Goal: Task Accomplishment & Management: Use online tool/utility

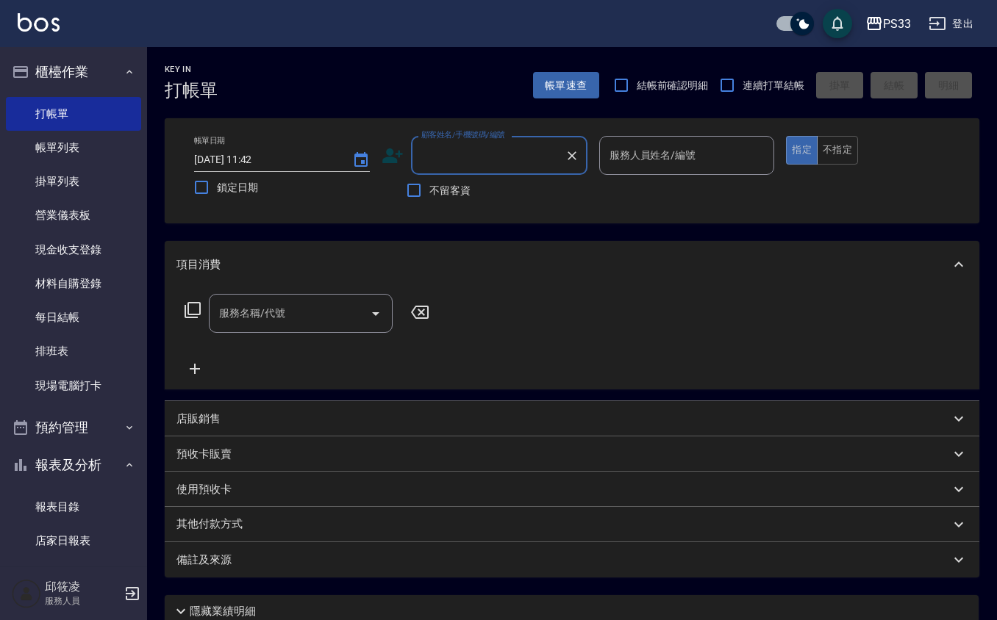
drag, startPoint x: 744, startPoint y: 10, endPoint x: 298, endPoint y: 666, distance: 793.0
drag, startPoint x: 298, startPoint y: 666, endPoint x: 270, endPoint y: 57, distance: 609.9
click at [270, 57] on div "Key In 打帳單 帳單速查 結帳前確認明細 連續打單結帳 掛單 結帳 明細" at bounding box center [563, 74] width 832 height 54
click at [220, 412] on div "店販銷售" at bounding box center [562, 419] width 773 height 15
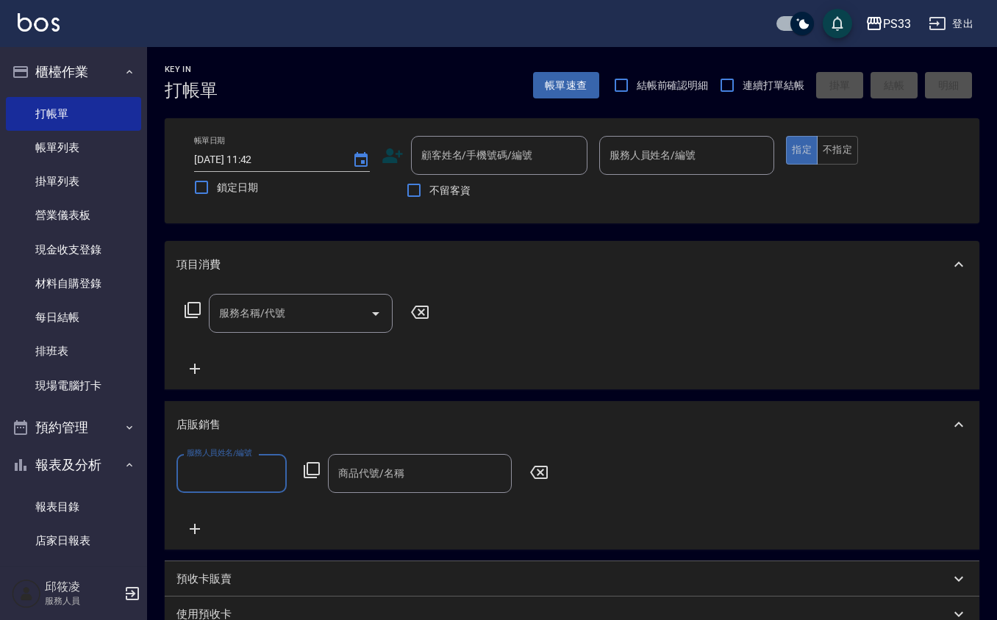
scroll to position [1, 0]
click at [315, 479] on icon at bounding box center [312, 471] width 18 height 18
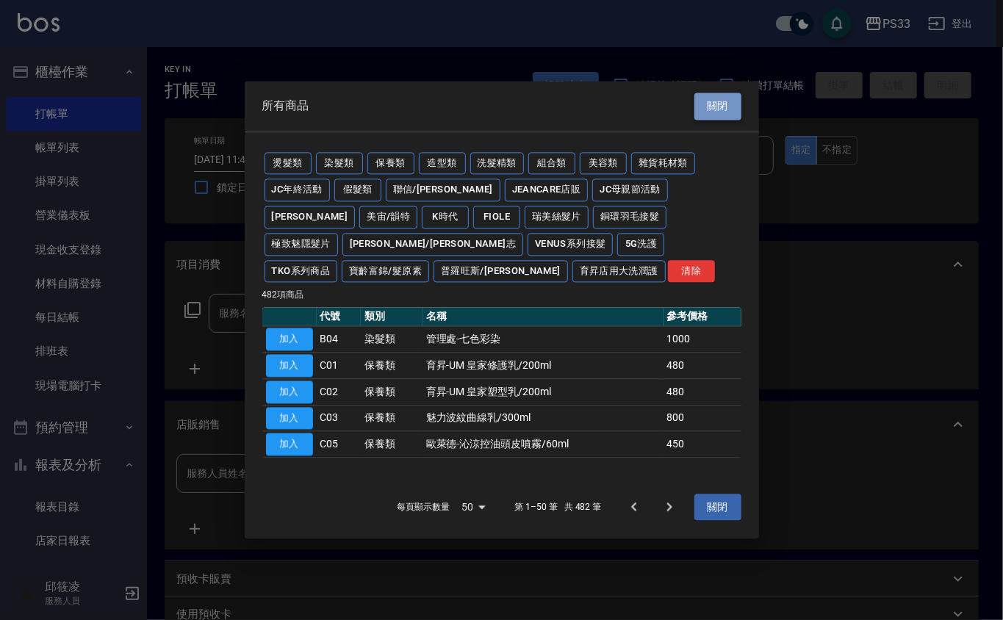
click at [718, 98] on button "關閉" at bounding box center [718, 106] width 47 height 27
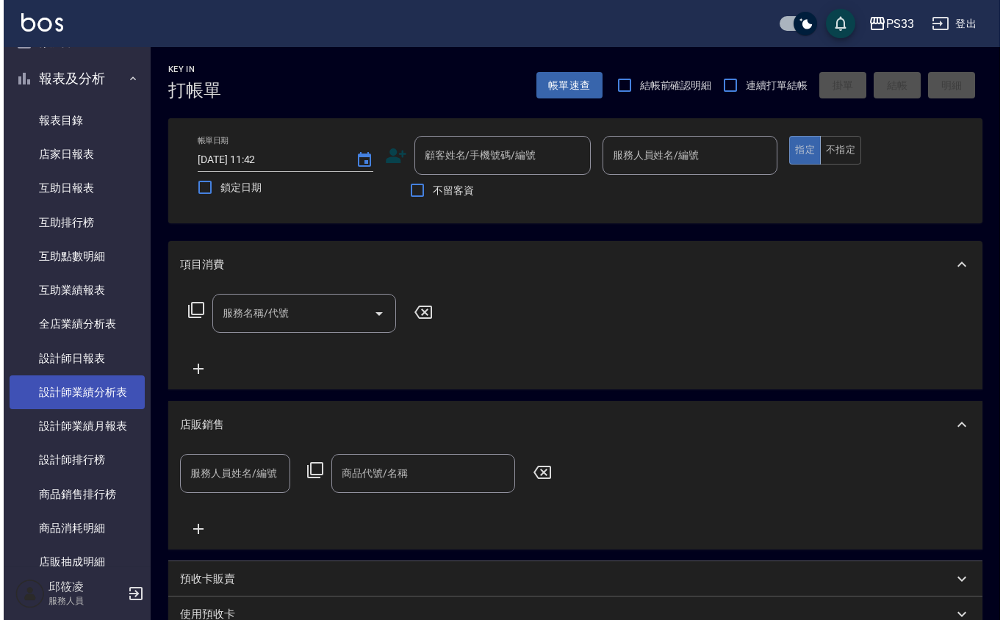
scroll to position [392, 0]
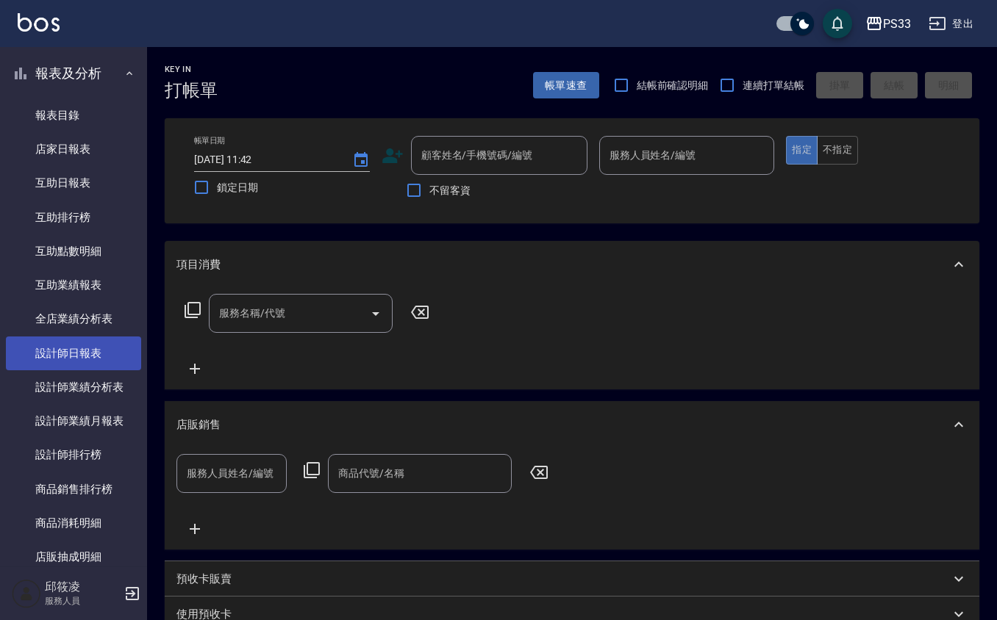
click at [91, 356] on link "設計師日報表" at bounding box center [73, 354] width 135 height 34
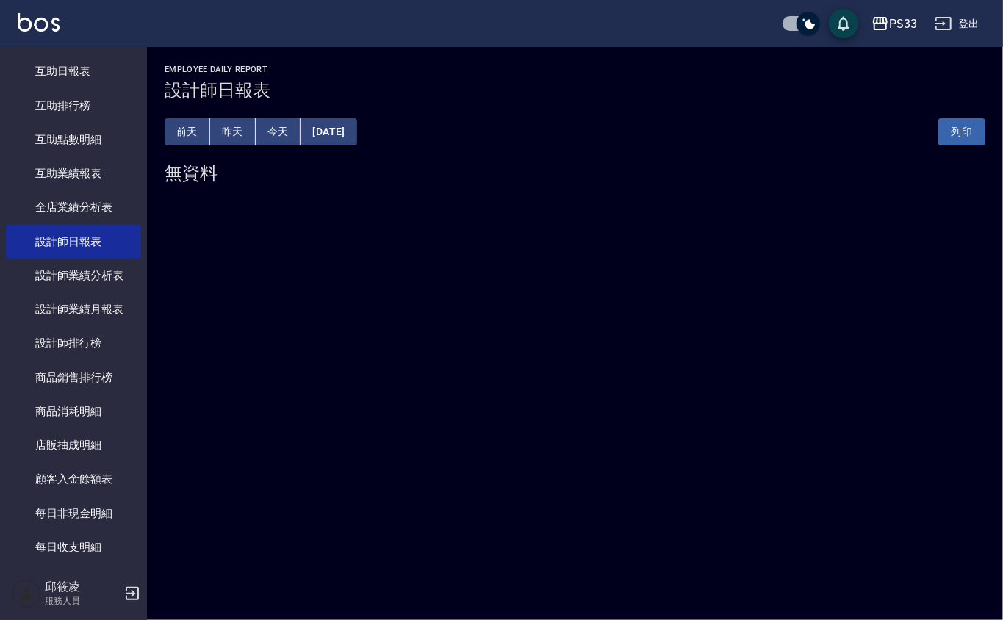
scroll to position [635, 0]
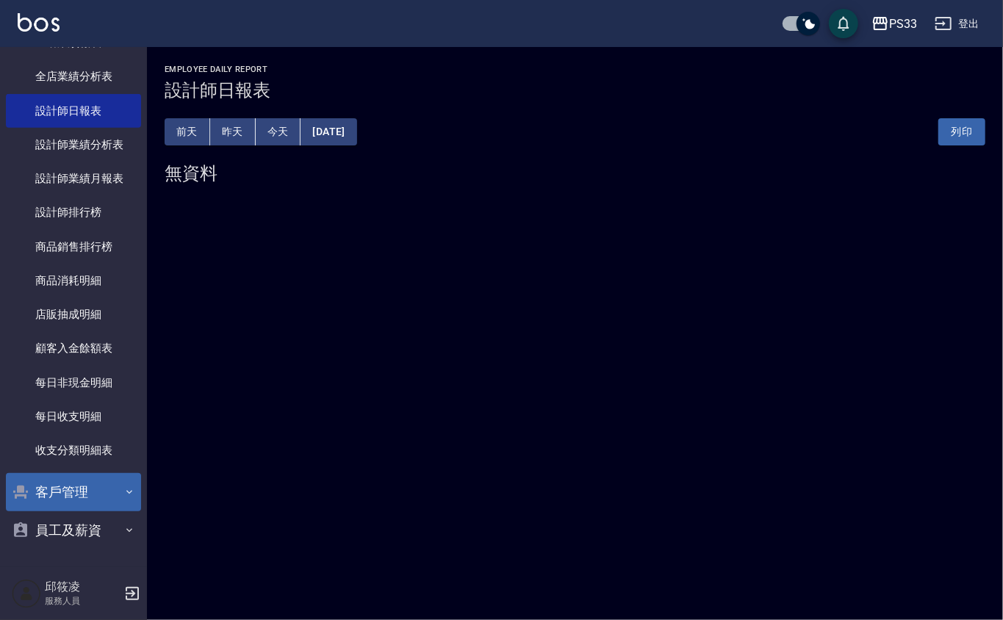
click at [56, 495] on button "客戶管理" at bounding box center [73, 492] width 135 height 38
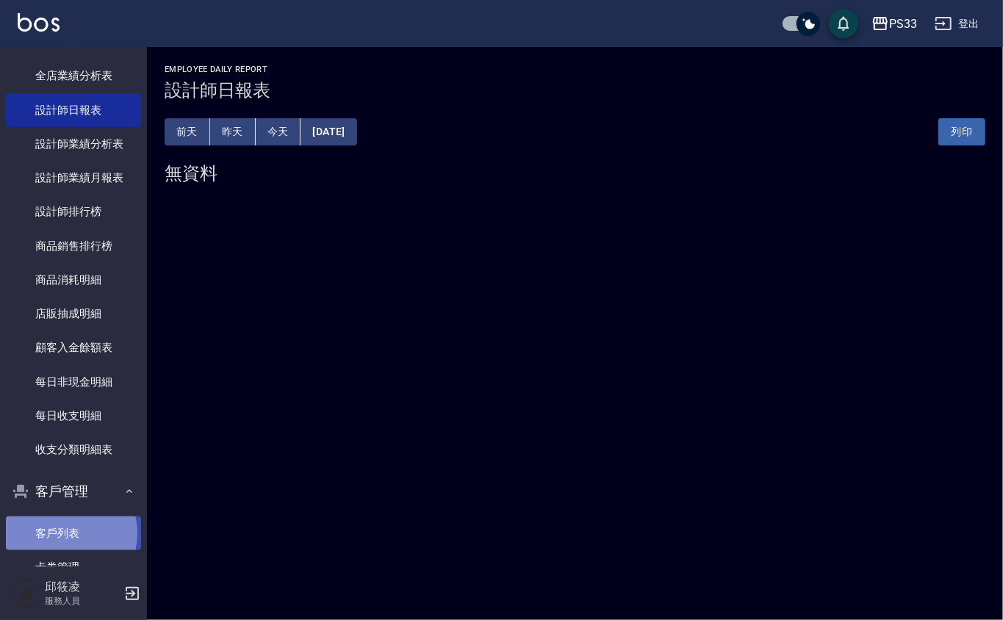
click at [63, 534] on link "客戶列表" at bounding box center [73, 534] width 135 height 34
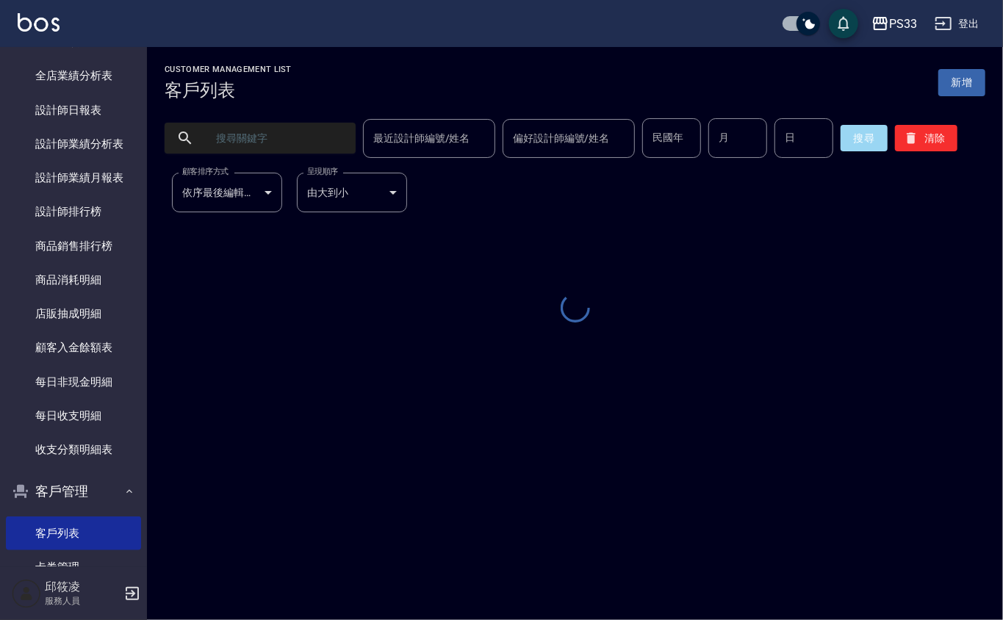
drag, startPoint x: 244, startPoint y: 185, endPoint x: 245, endPoint y: 138, distance: 47.1
click at [245, 139] on input "text" at bounding box center [275, 138] width 138 height 40
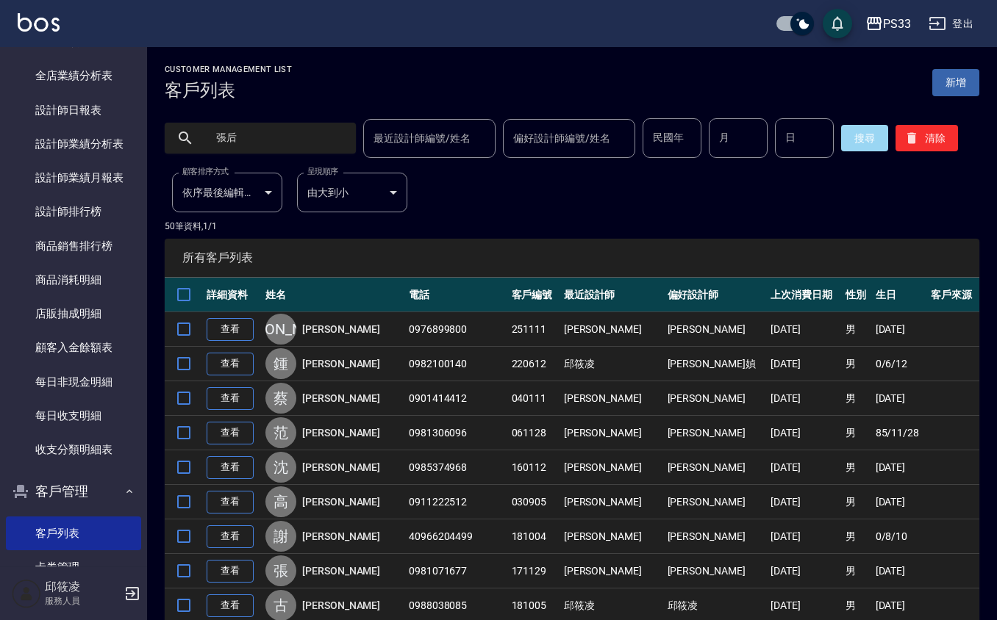
type input "張后"
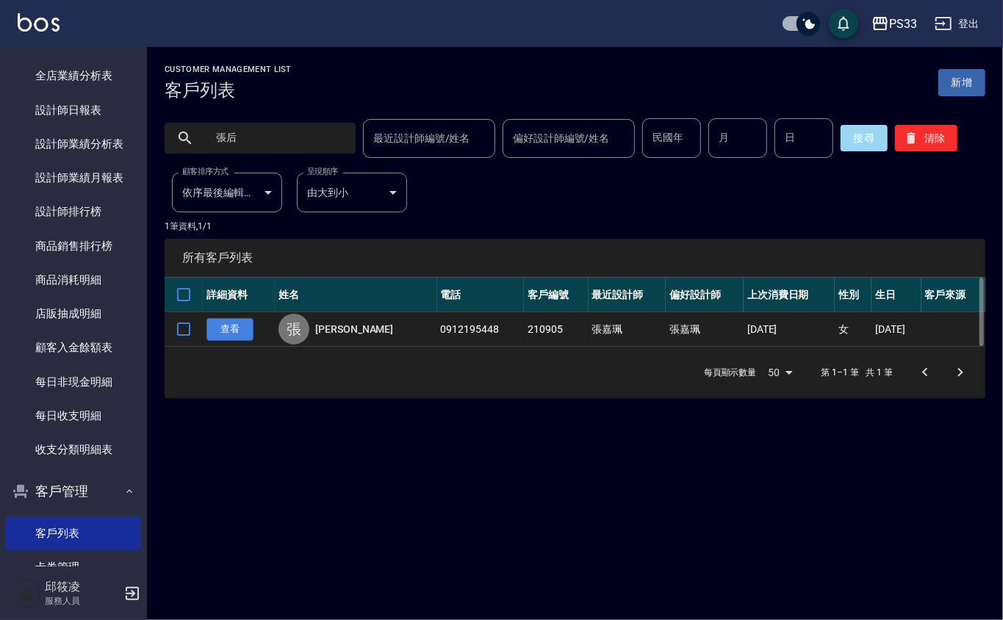
click at [213, 327] on link "查看" at bounding box center [230, 329] width 47 height 23
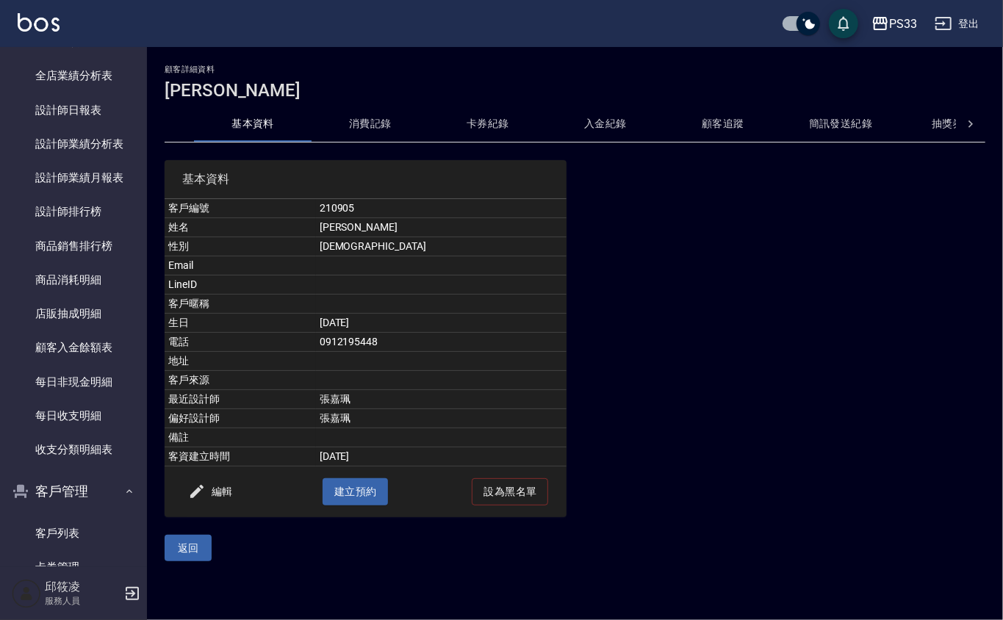
drag, startPoint x: 340, startPoint y: 145, endPoint x: 348, endPoint y: 134, distance: 14.1
click at [345, 138] on div "顧客詳細資料 張后徽 基本資料 消費記錄 卡券紀錄 入金紀錄 顧客追蹤 簡訊發送紀錄 抽獎券紀錄 基本資料 客戶編號 210905 姓名 張后徽 性別 FEM…" at bounding box center [575, 313] width 856 height 497
click at [348, 134] on button "消費記錄" at bounding box center [371, 124] width 118 height 35
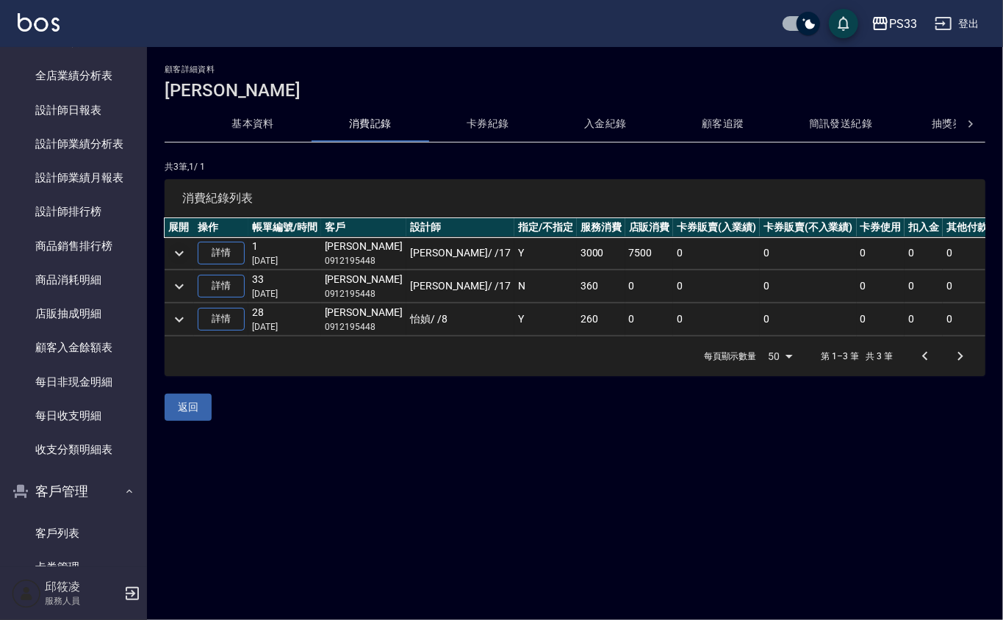
click at [183, 254] on icon "expand row" at bounding box center [180, 254] width 18 height 18
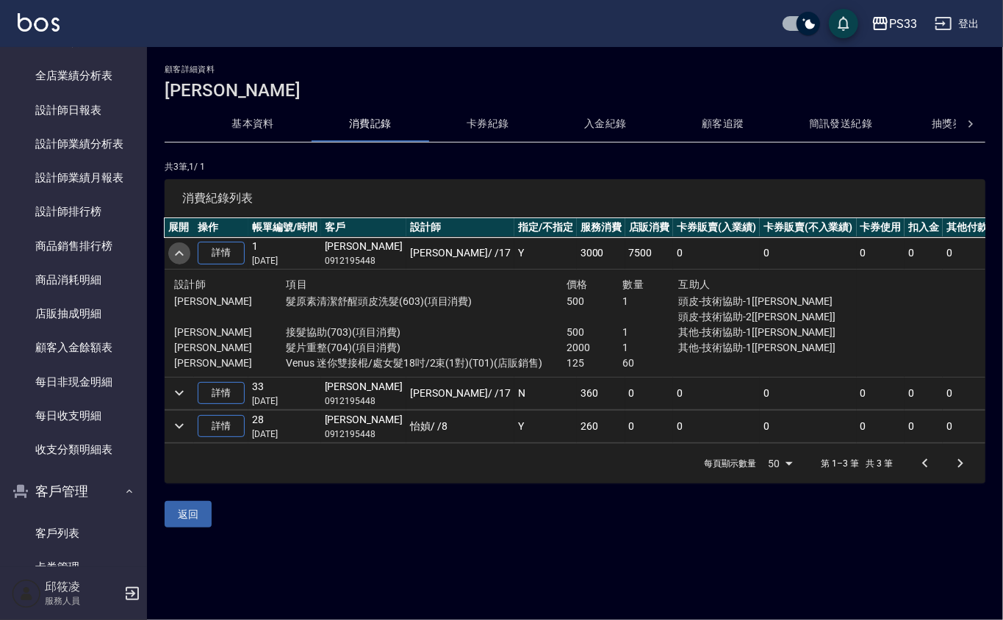
click at [184, 254] on icon "expand row" at bounding box center [180, 254] width 18 height 18
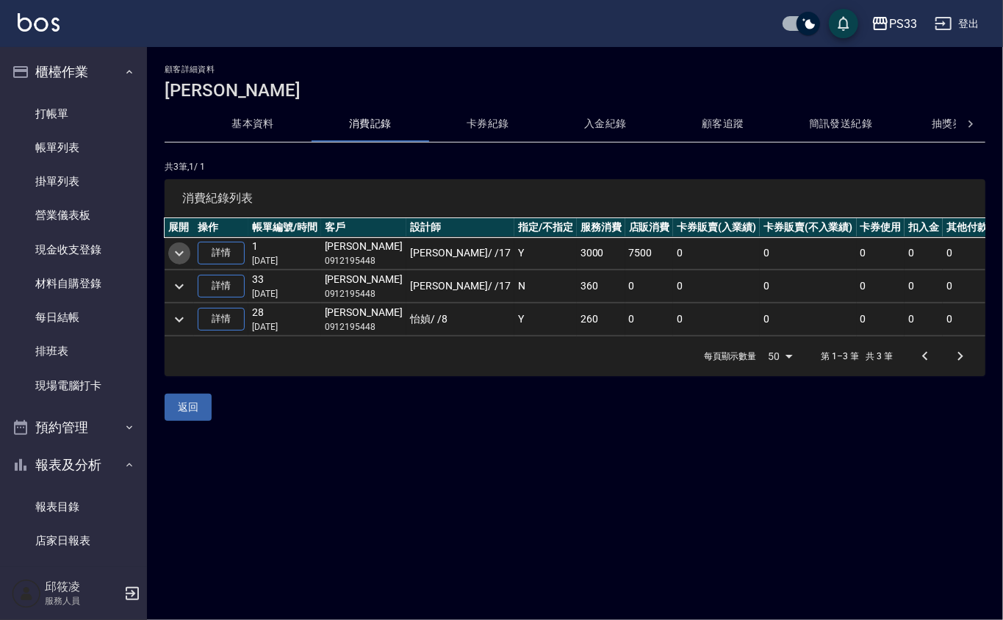
click at [183, 248] on icon "expand row" at bounding box center [180, 254] width 18 height 18
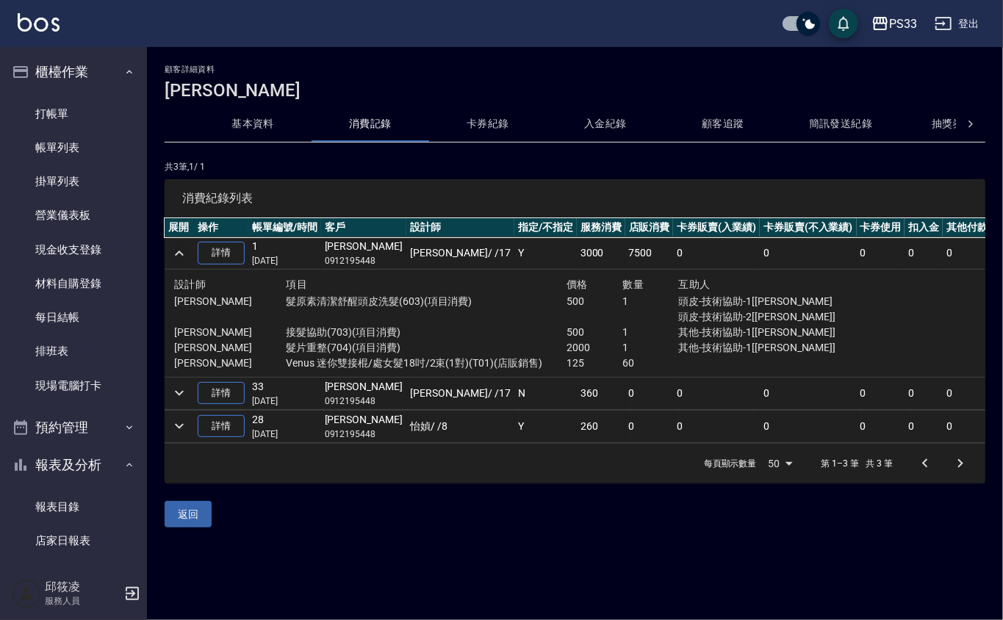
click at [173, 262] on button "expand row" at bounding box center [179, 254] width 22 height 22
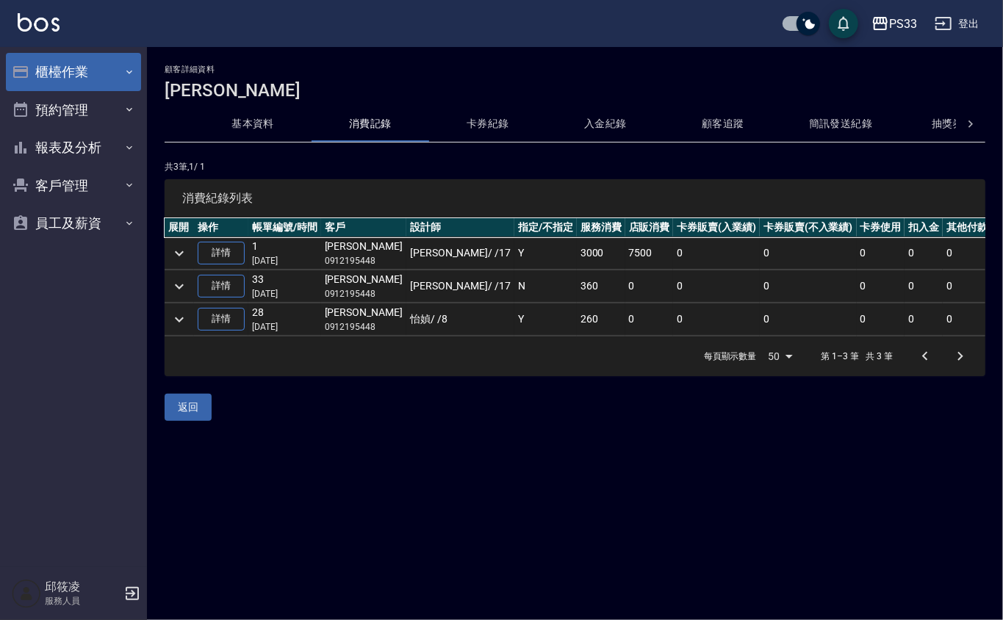
click at [74, 69] on button "櫃檯作業" at bounding box center [73, 72] width 135 height 38
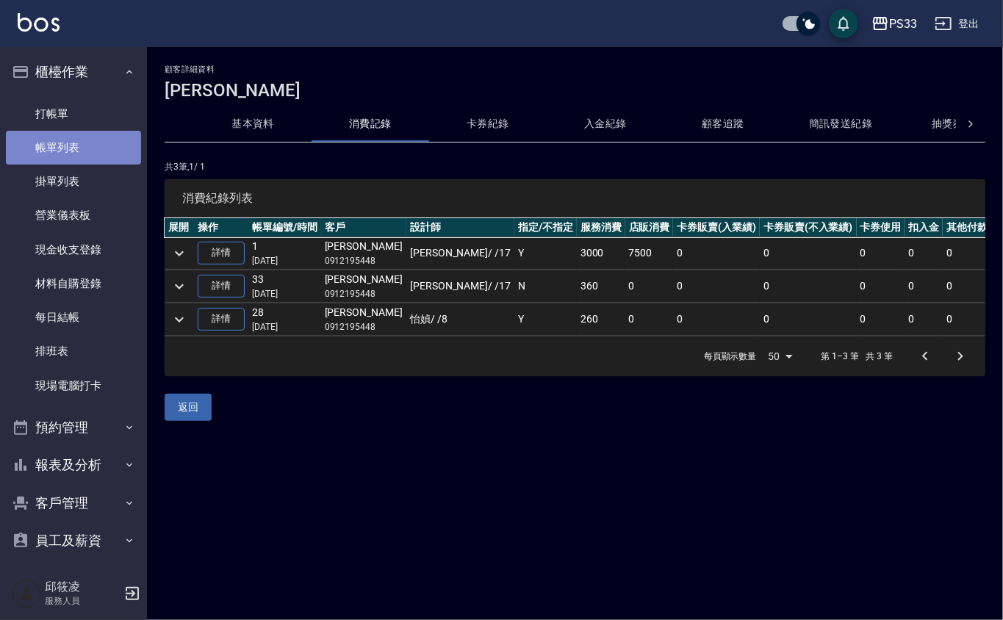
click at [93, 151] on link "帳單列表" at bounding box center [73, 148] width 135 height 34
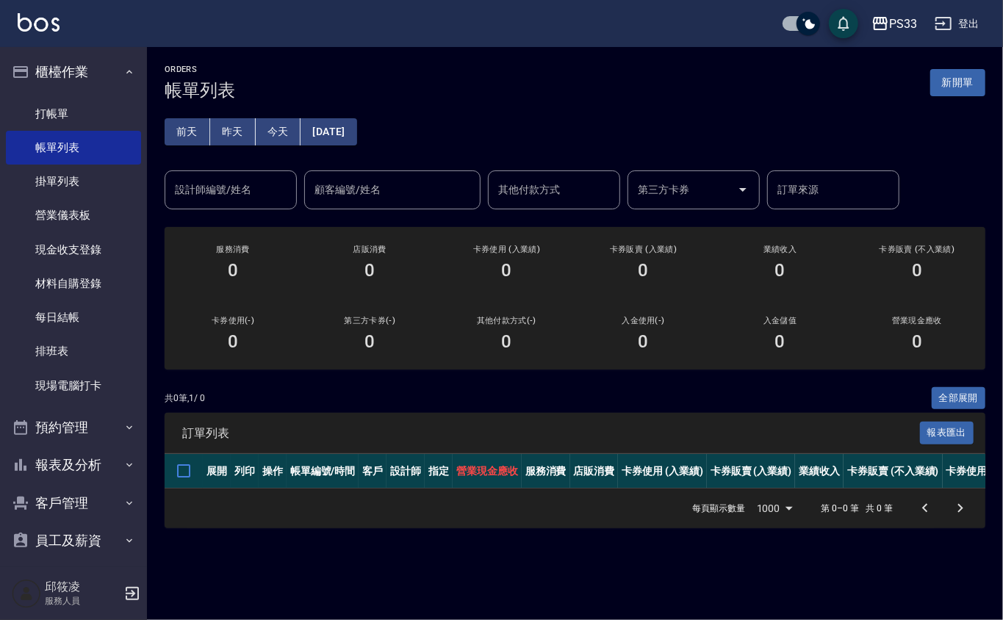
click at [235, 188] on input "設計師編號/姓名" at bounding box center [230, 190] width 119 height 26
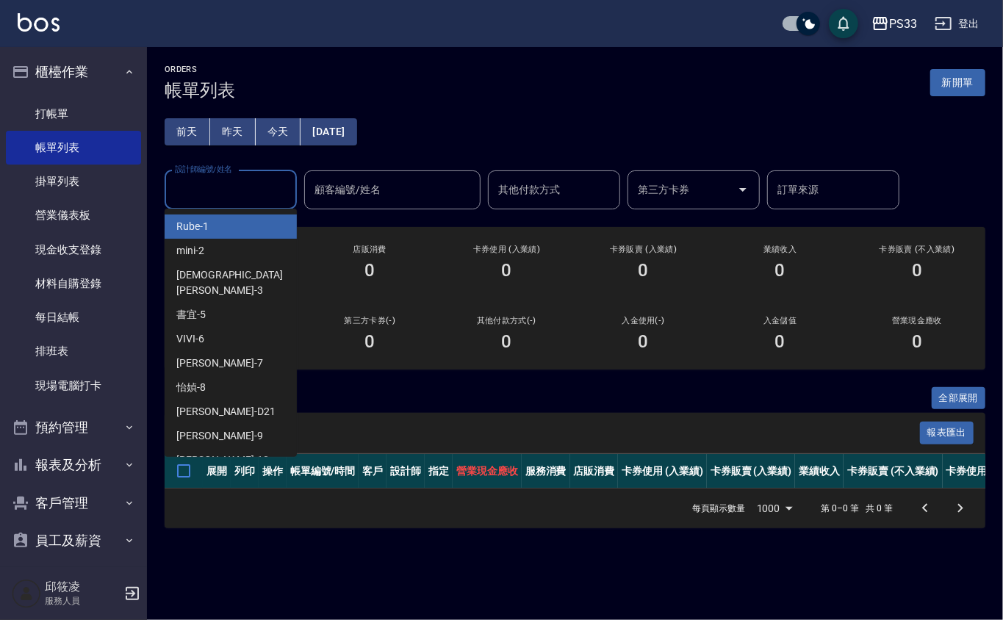
click at [242, 227] on div "Rube -1" at bounding box center [231, 227] width 132 height 24
type input "Rube-1"
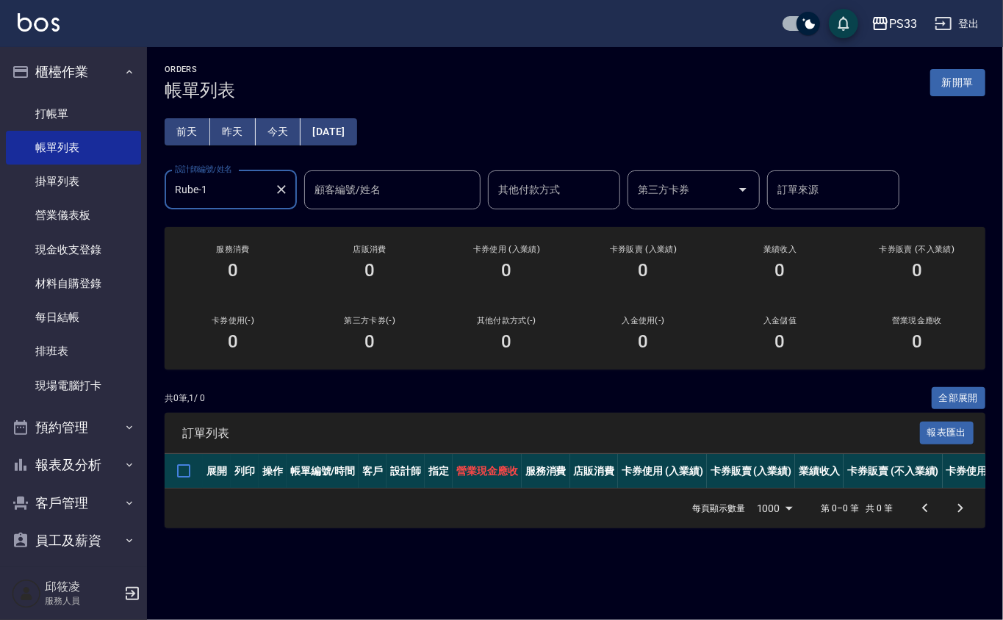
click at [321, 137] on button "[DATE]" at bounding box center [329, 131] width 56 height 27
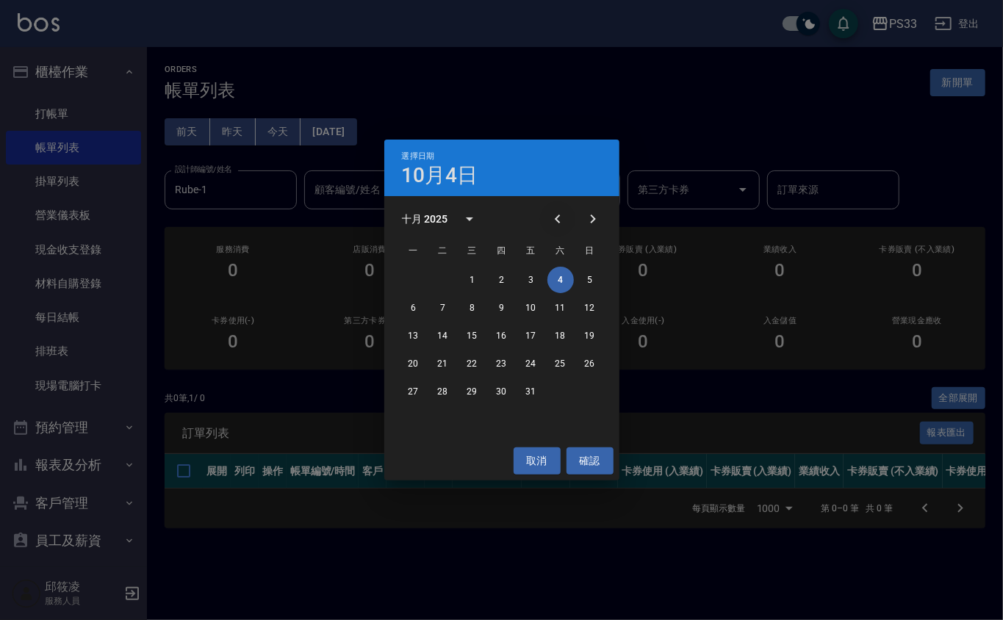
click at [565, 220] on button "Previous month" at bounding box center [557, 218] width 35 height 35
click at [595, 359] on button "28" at bounding box center [590, 364] width 26 height 26
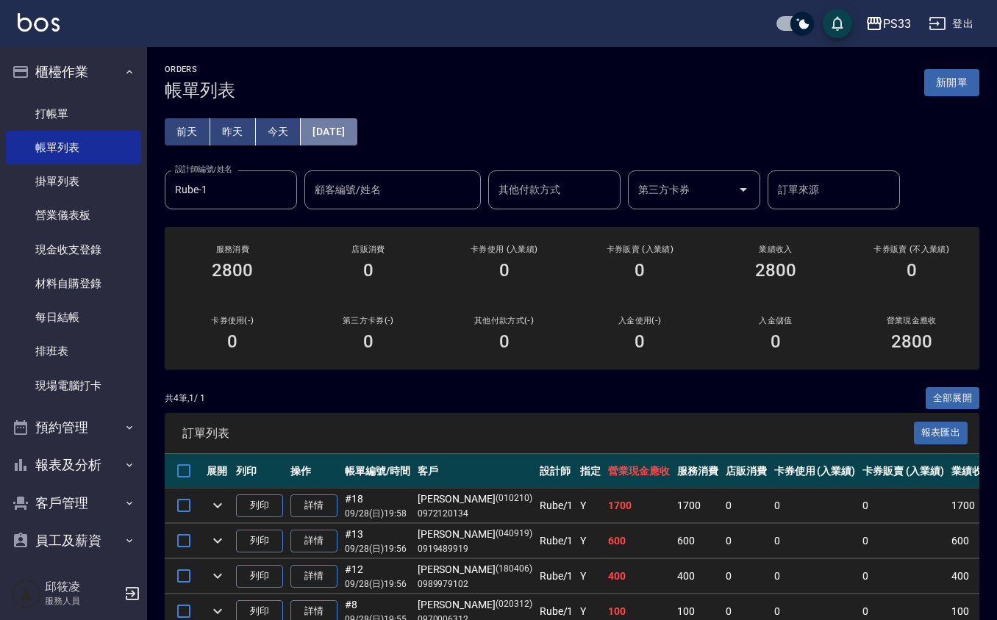
click at [350, 129] on button "[DATE]" at bounding box center [329, 131] width 56 height 27
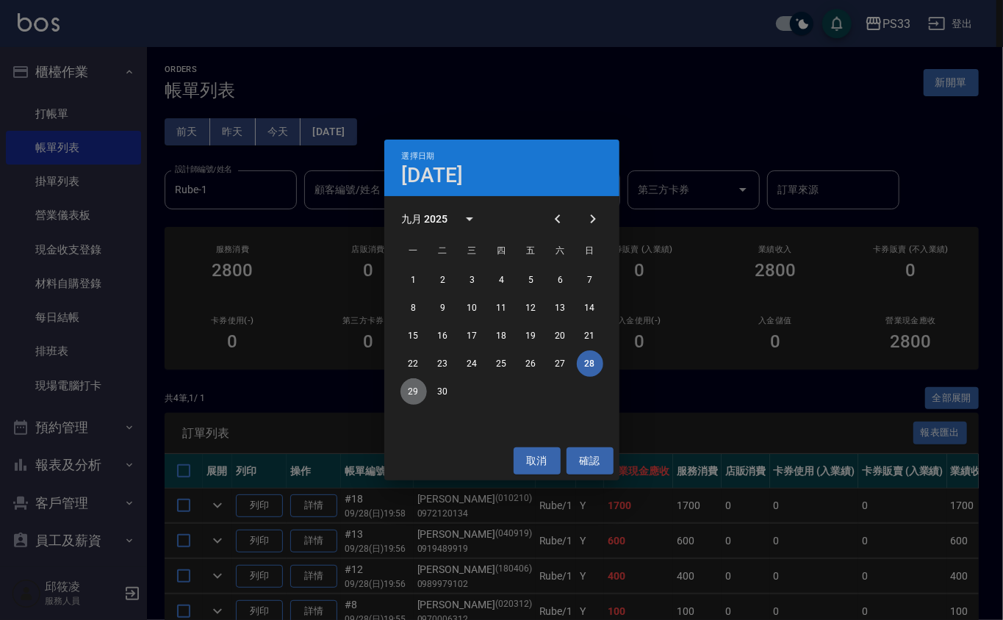
click at [421, 390] on button "29" at bounding box center [414, 392] width 26 height 26
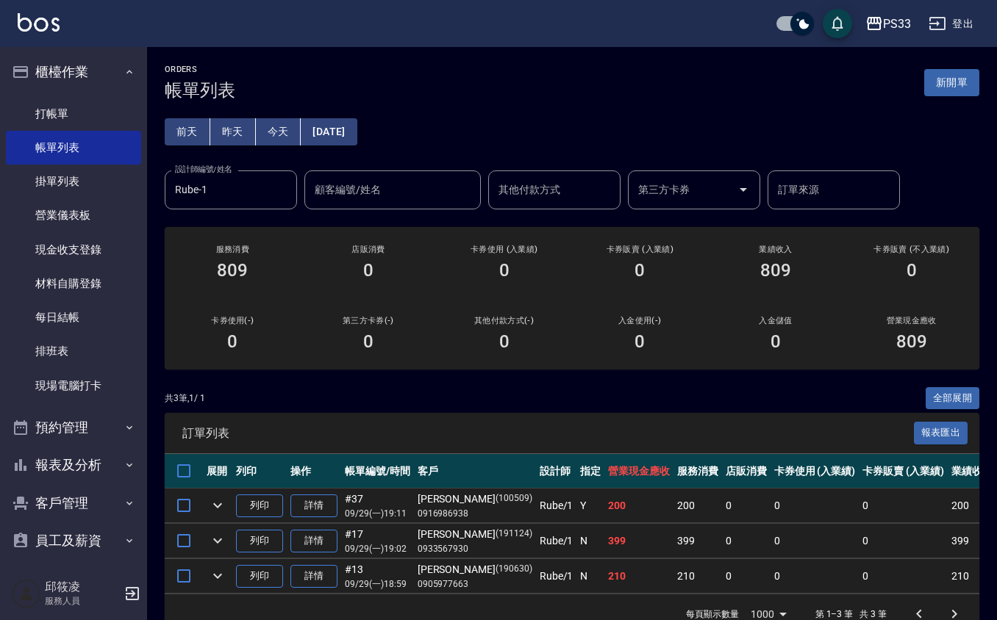
click at [336, 133] on button "[DATE]" at bounding box center [329, 131] width 56 height 27
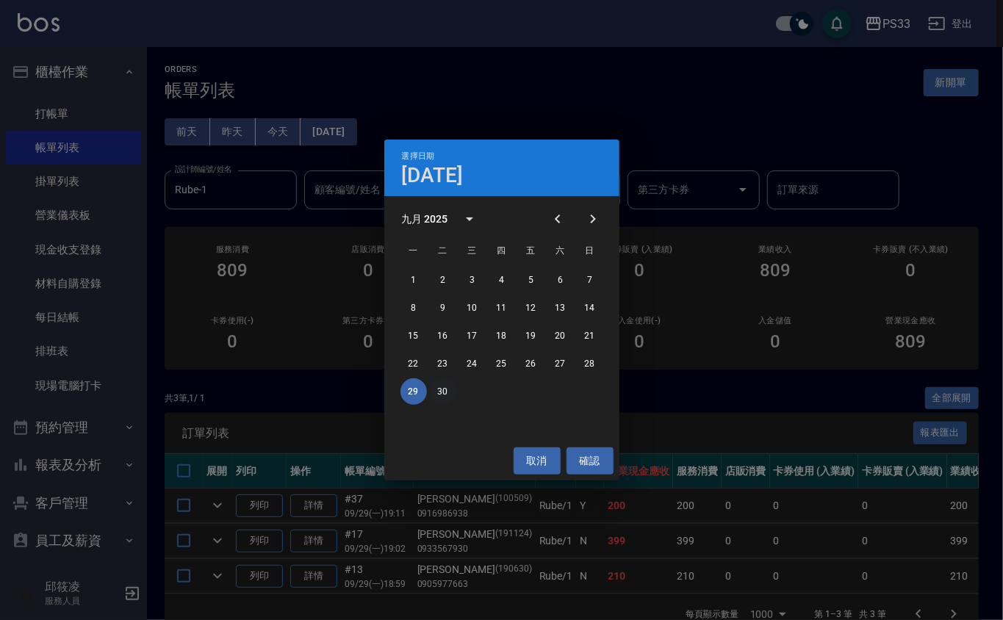
click at [437, 387] on button "30" at bounding box center [443, 392] width 26 height 26
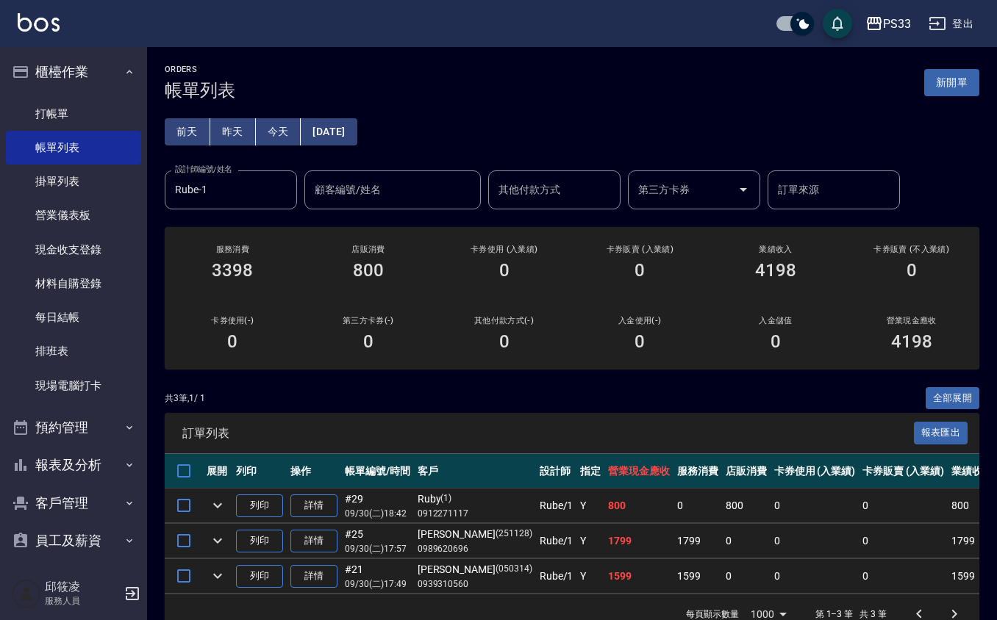
click at [331, 582] on link "詳情" at bounding box center [313, 576] width 47 height 23
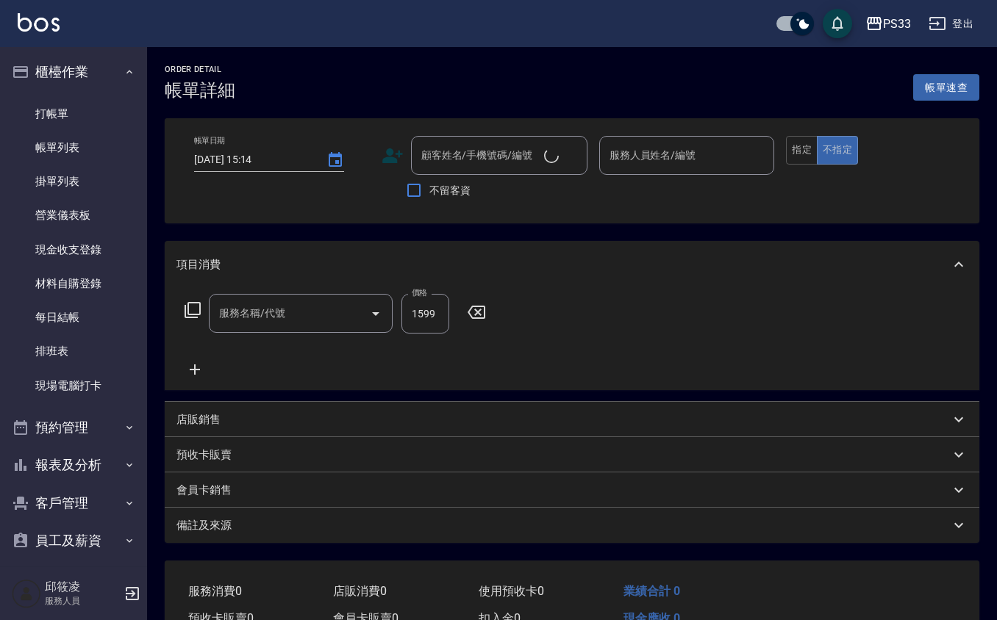
type input "設計燙髮(302)"
type input "[DATE] 17:49"
type input "Rube-1"
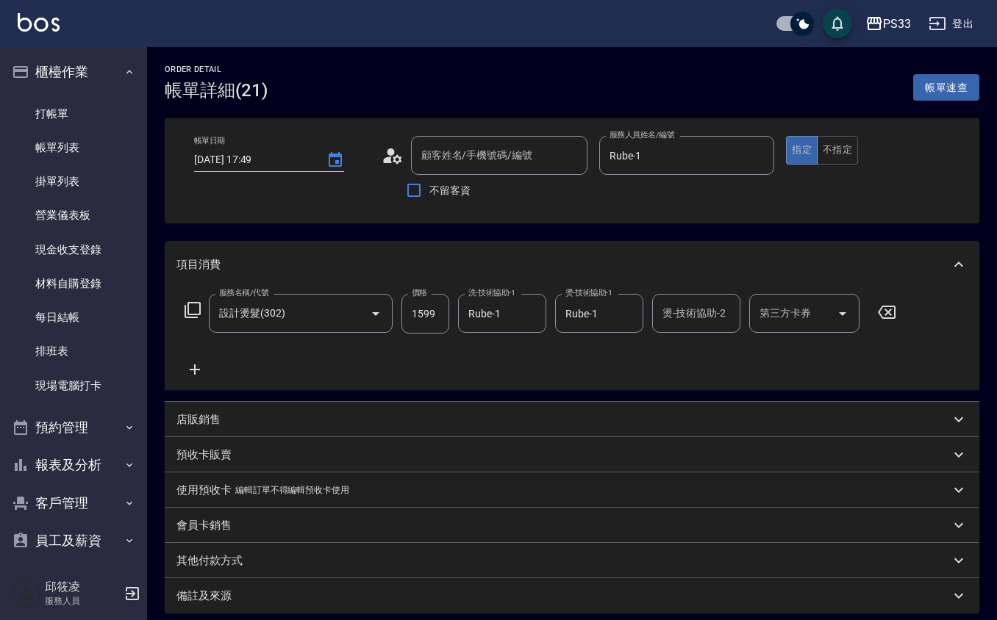
type input "[PERSON_NAME]/0939310560/050314"
click at [388, 153] on circle at bounding box center [390, 151] width 7 height 7
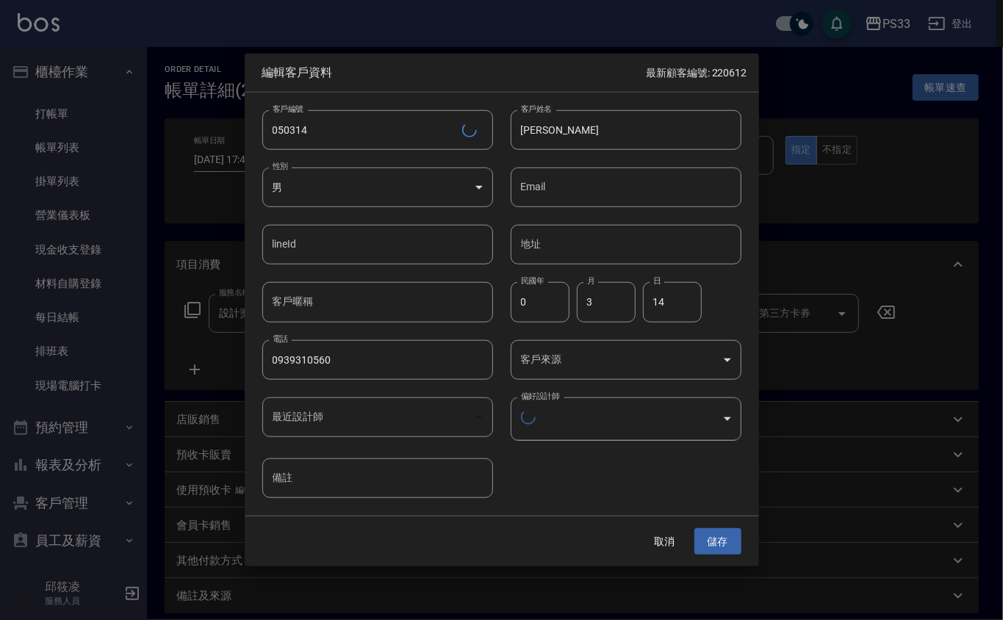
type input "89b11a54-283c-4e2f-b255-55f8ccec9483"
click at [662, 539] on button "取消" at bounding box center [665, 539] width 47 height 27
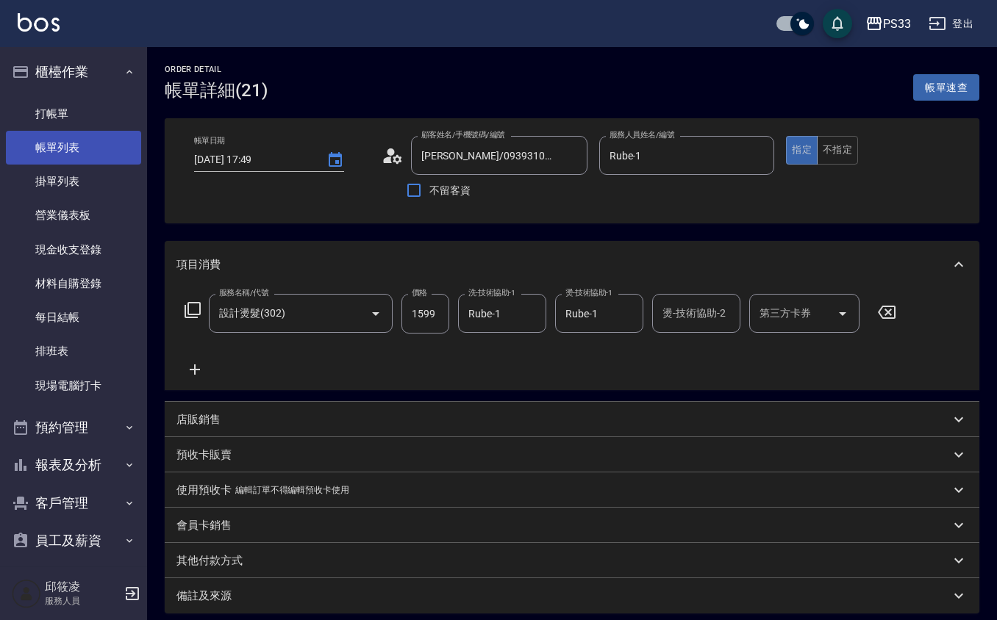
click at [93, 146] on link "帳單列表" at bounding box center [73, 148] width 135 height 34
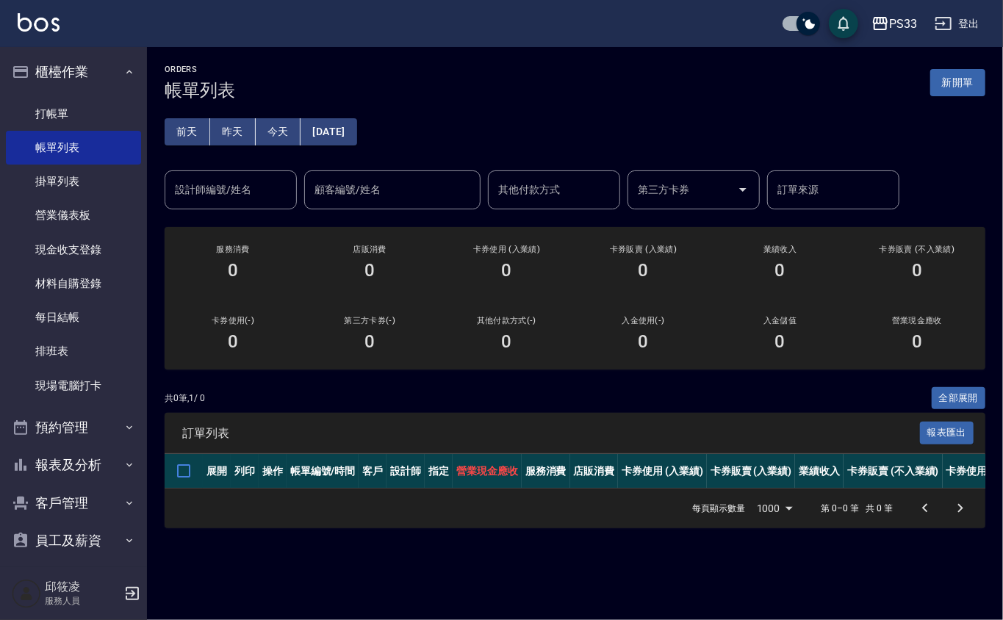
click at [238, 122] on button "昨天" at bounding box center [233, 131] width 46 height 27
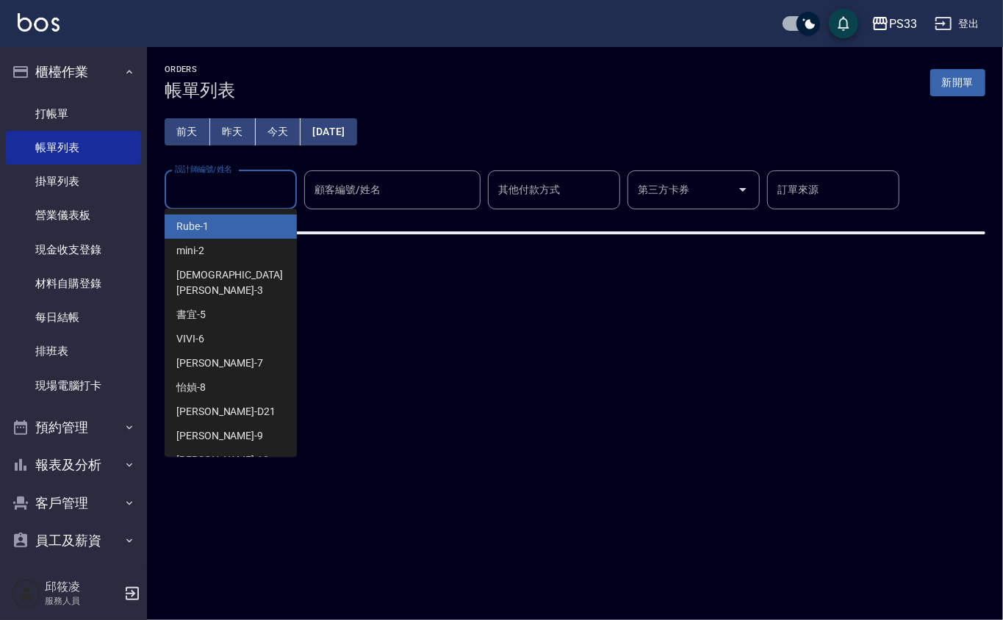
click at [248, 186] on input "設計師編號/姓名" at bounding box center [230, 190] width 119 height 26
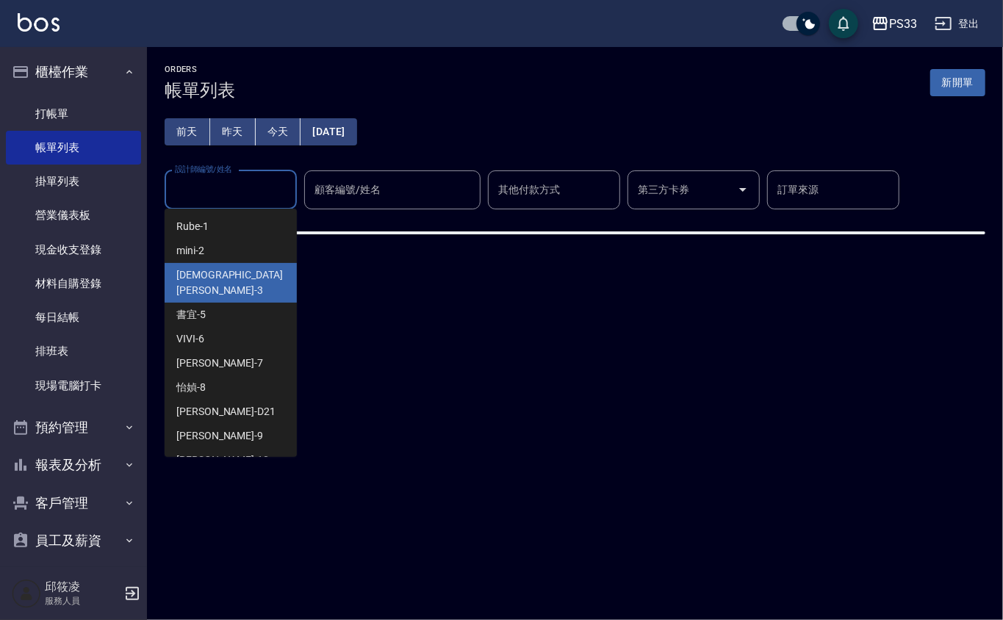
click at [229, 213] on ul "Rube -1 mini -2 瑜[PERSON_NAME] -3 書宜 -5 VIVI -6 Joann -7 怡媜 -8 瑪沙 -D21 [PERSON_…" at bounding box center [231, 333] width 132 height 248
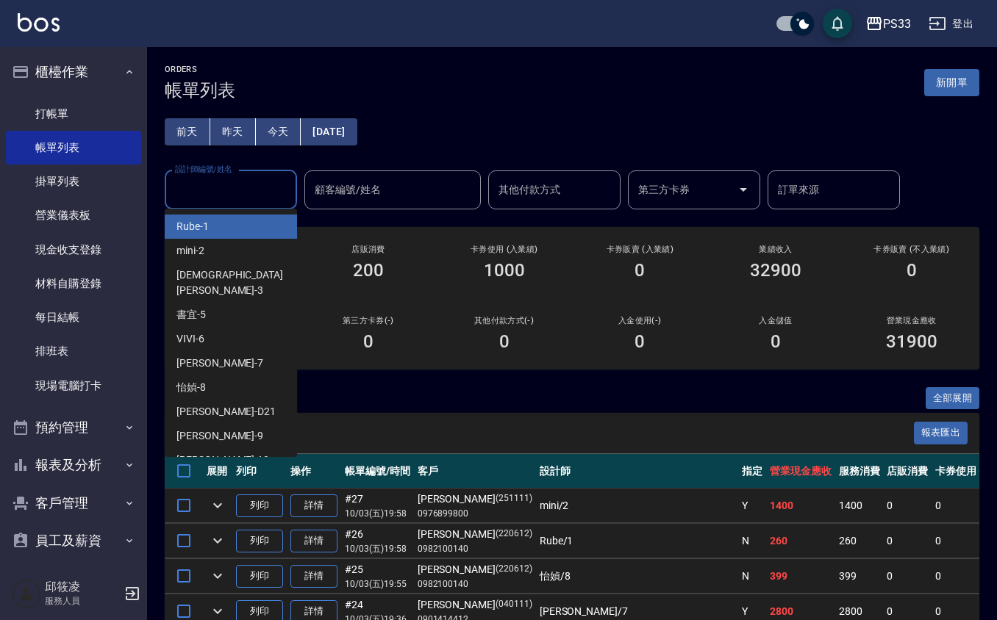
click at [356, 128] on button "[DATE]" at bounding box center [329, 131] width 56 height 27
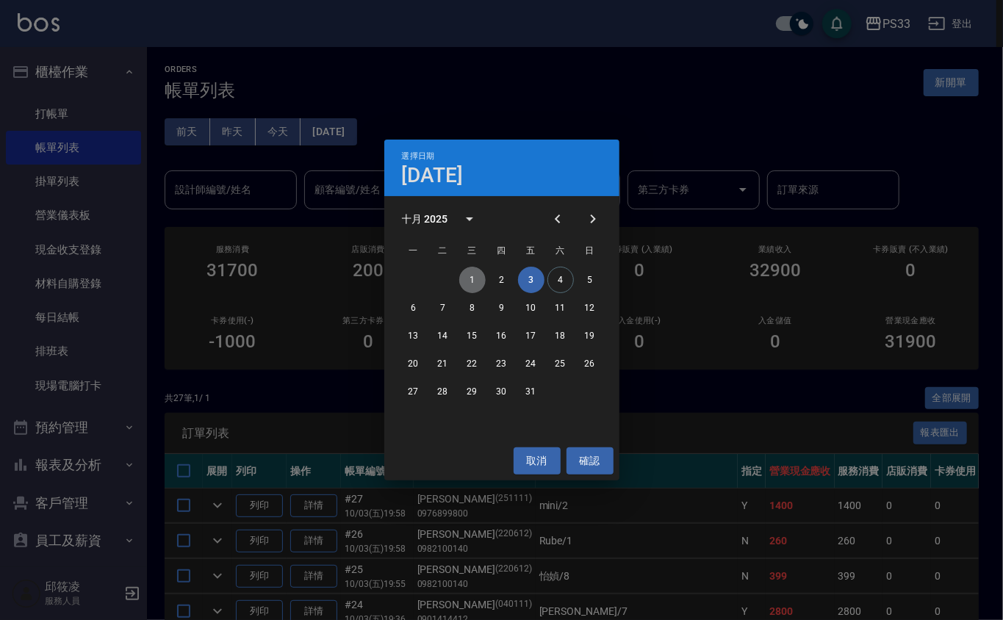
click at [471, 280] on button "1" at bounding box center [472, 280] width 26 height 26
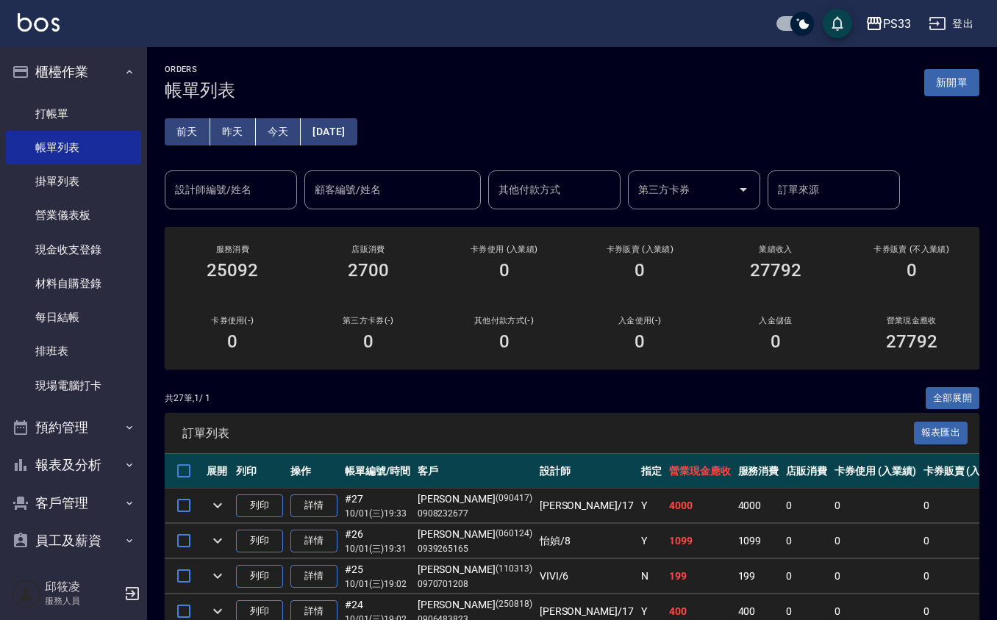
click at [225, 196] on input "設計師編號/姓名" at bounding box center [230, 190] width 119 height 26
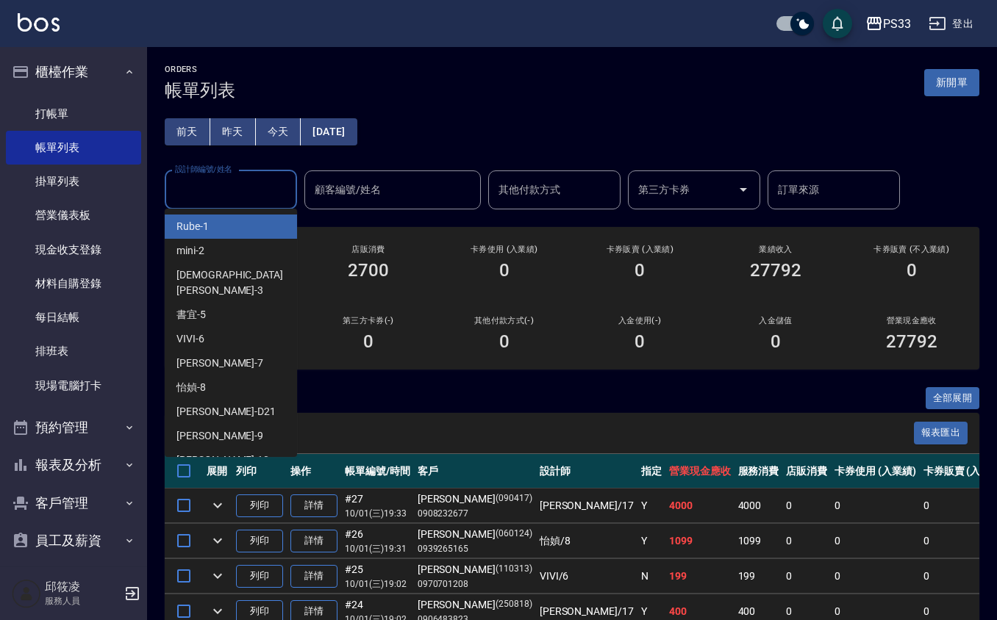
click at [221, 227] on div "Rube -1" at bounding box center [231, 227] width 132 height 24
type input "Rube-1"
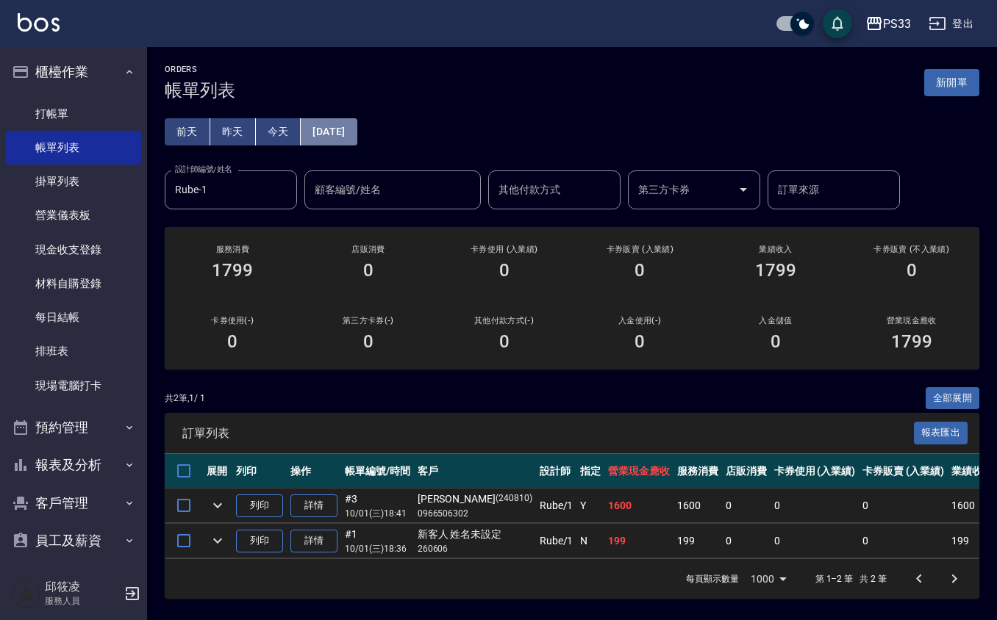
click at [313, 129] on button "[DATE]" at bounding box center [329, 131] width 56 height 27
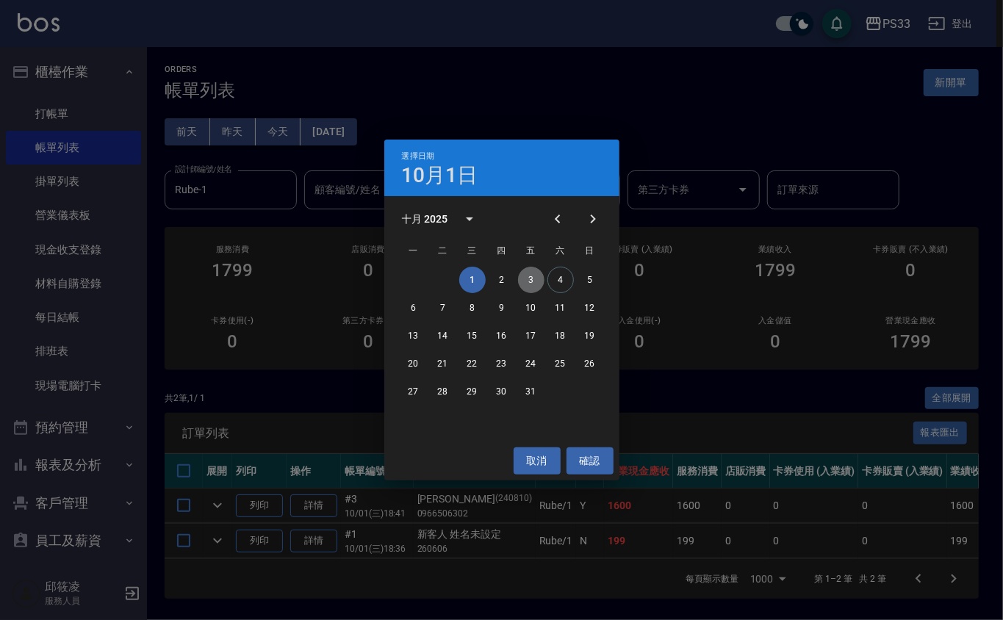
click at [522, 272] on button "3" at bounding box center [531, 280] width 26 height 26
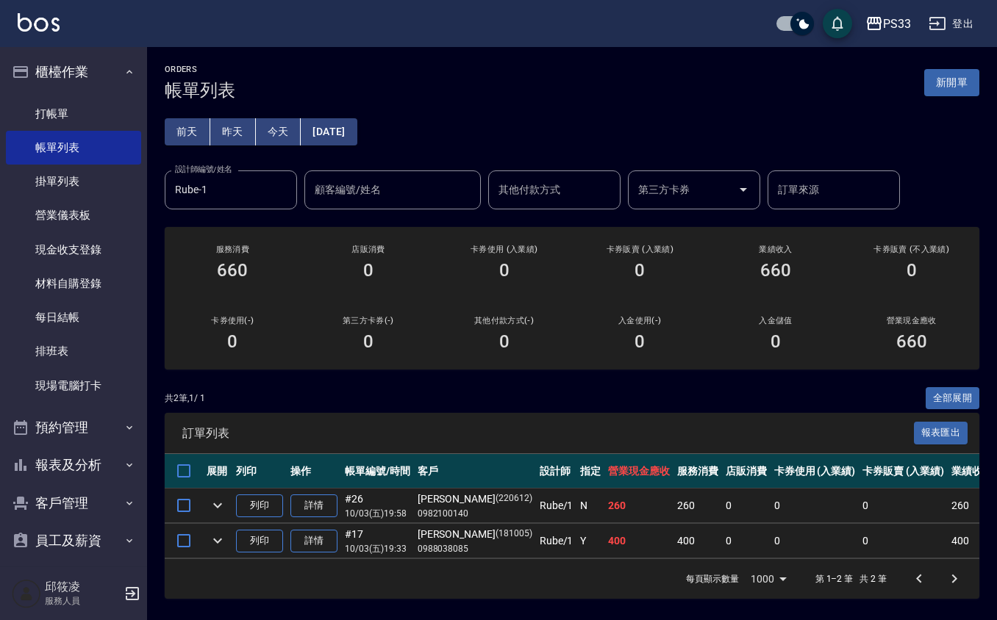
click at [339, 132] on button "[DATE]" at bounding box center [329, 131] width 56 height 27
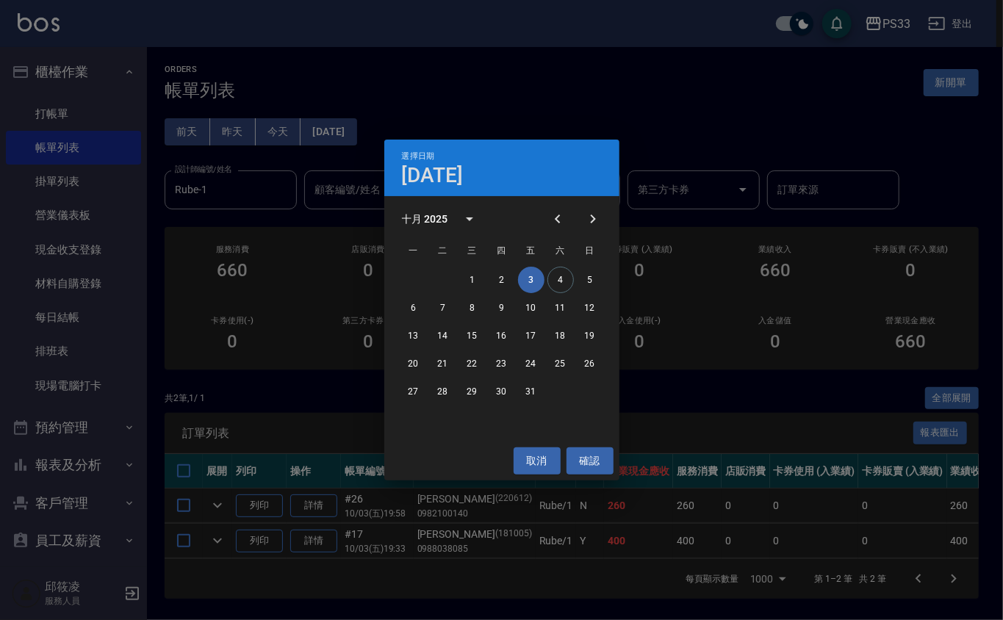
click at [548, 271] on div "1 2 3 4 5" at bounding box center [501, 280] width 235 height 26
click at [556, 279] on button "4" at bounding box center [561, 280] width 26 height 26
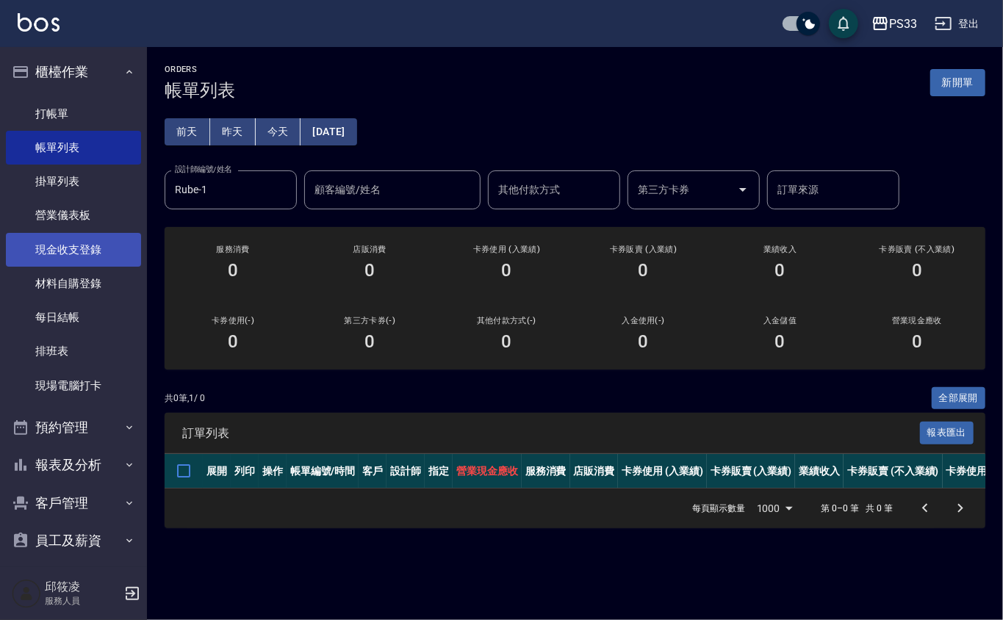
click at [72, 239] on link "現金收支登錄" at bounding box center [73, 250] width 135 height 34
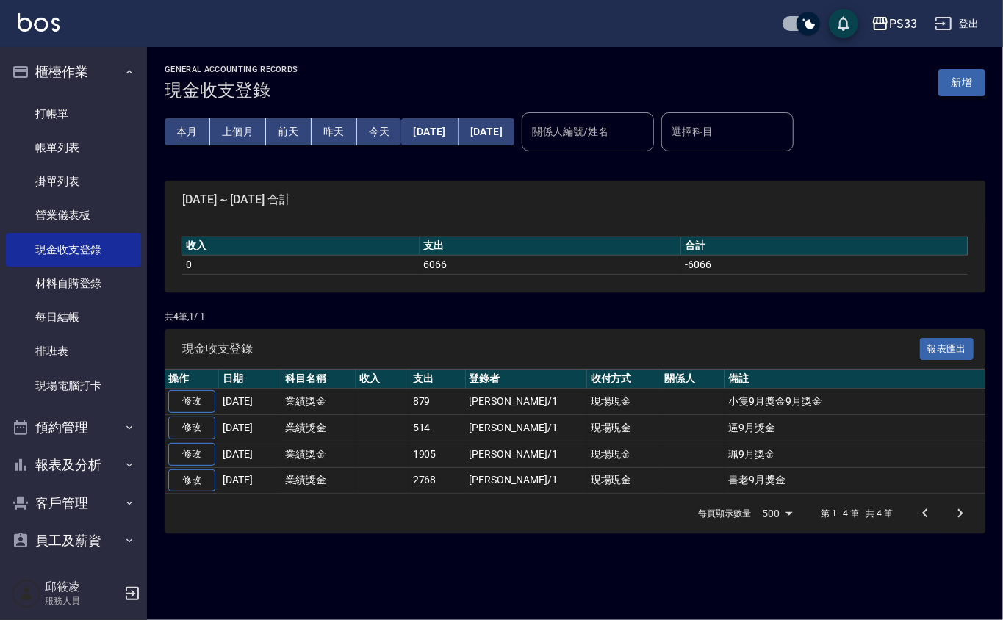
click at [972, 86] on button "新增" at bounding box center [962, 82] width 47 height 27
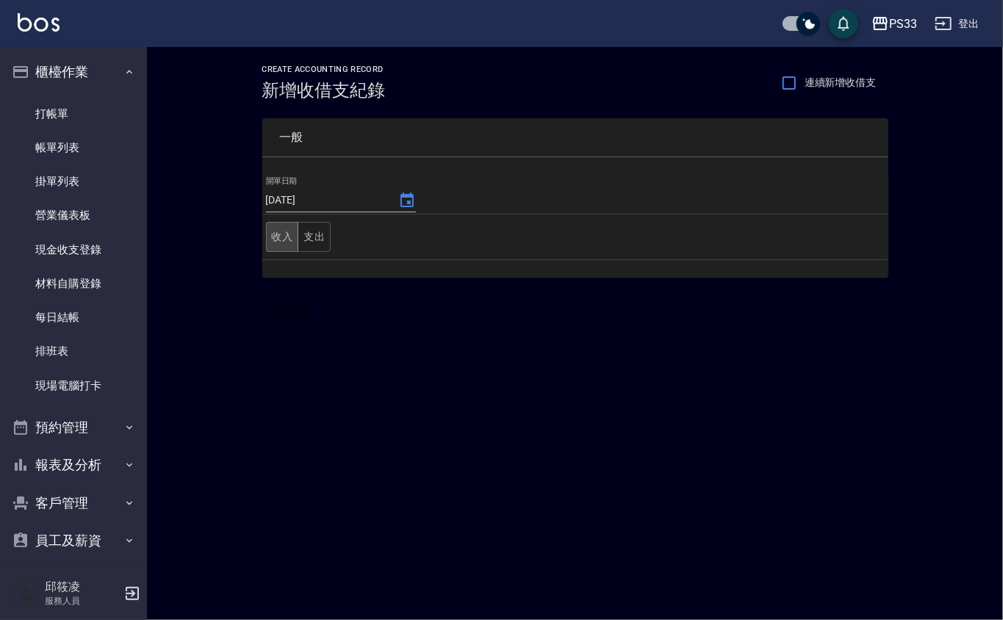
click at [274, 239] on button "收入" at bounding box center [282, 237] width 33 height 30
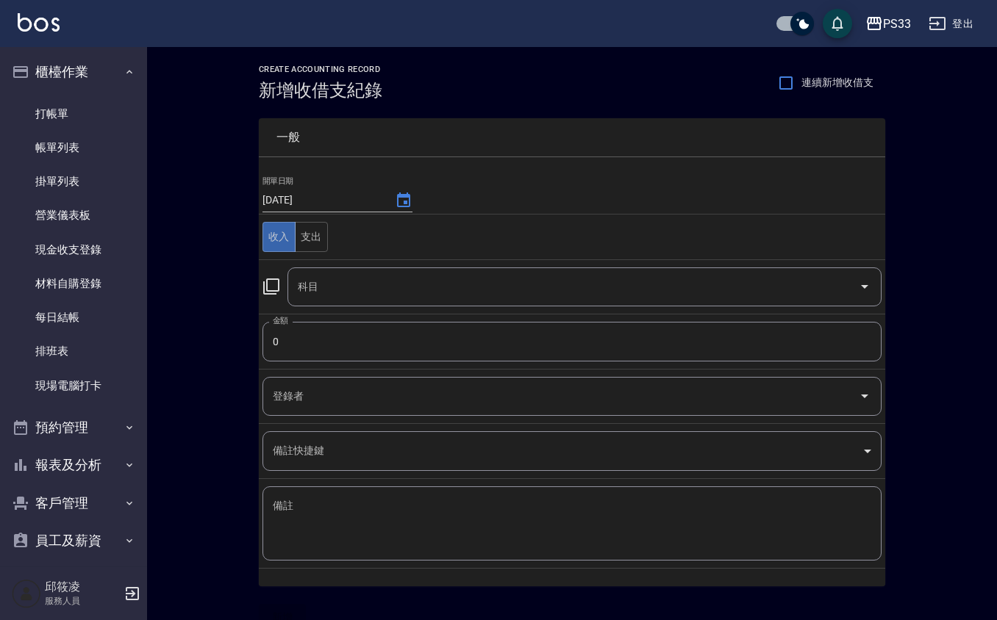
click at [406, 290] on input "科目" at bounding box center [573, 287] width 559 height 26
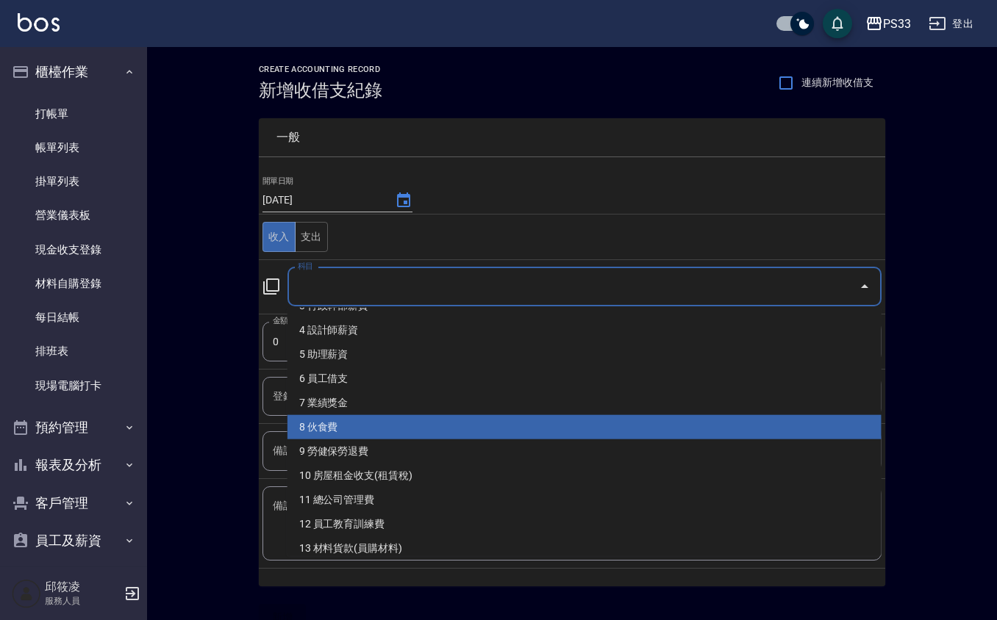
scroll to position [196, 0]
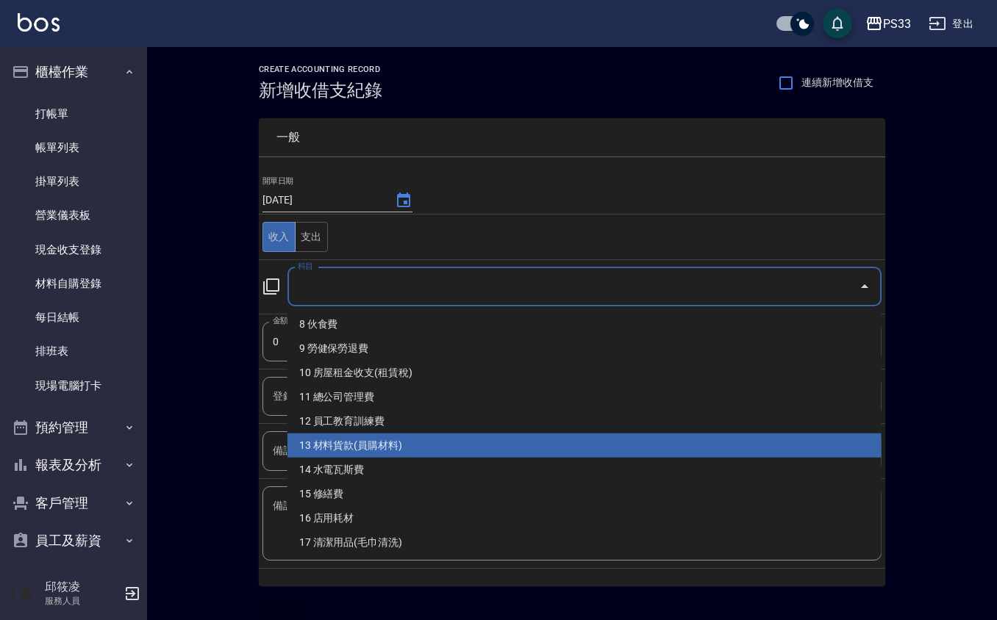
click at [387, 445] on li "13 材料貨款(員購材料)" at bounding box center [584, 446] width 594 height 24
type input "13 材料貨款(員購材料)"
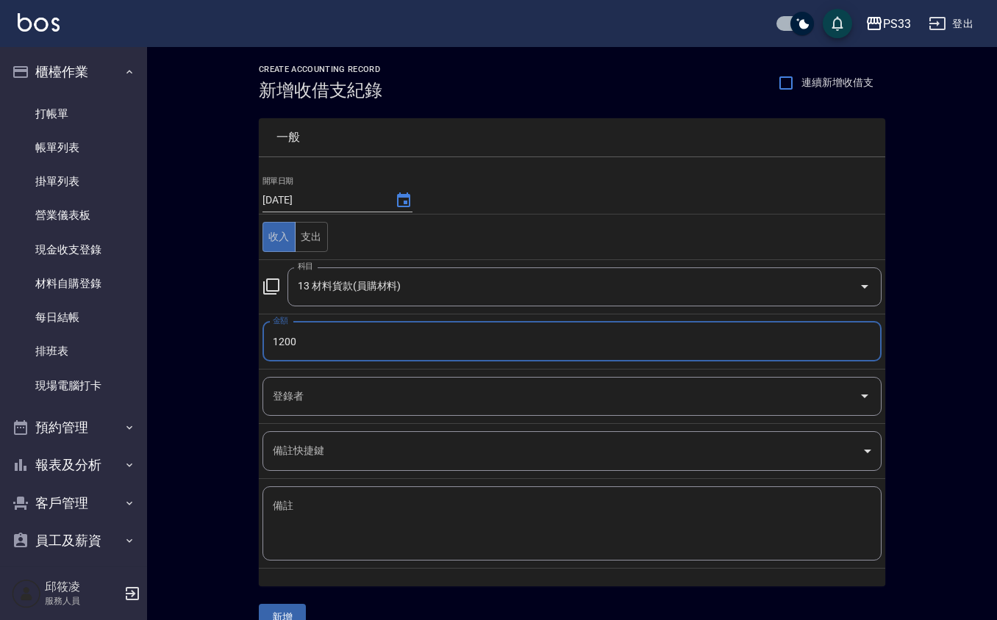
type input "1200"
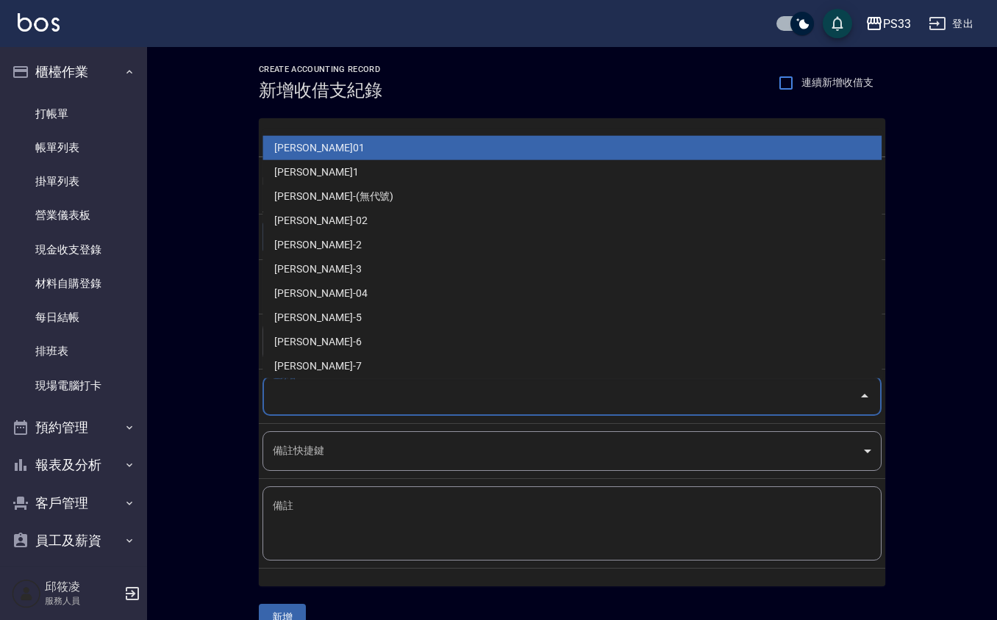
click at [300, 397] on input "登錄者" at bounding box center [561, 397] width 584 height 26
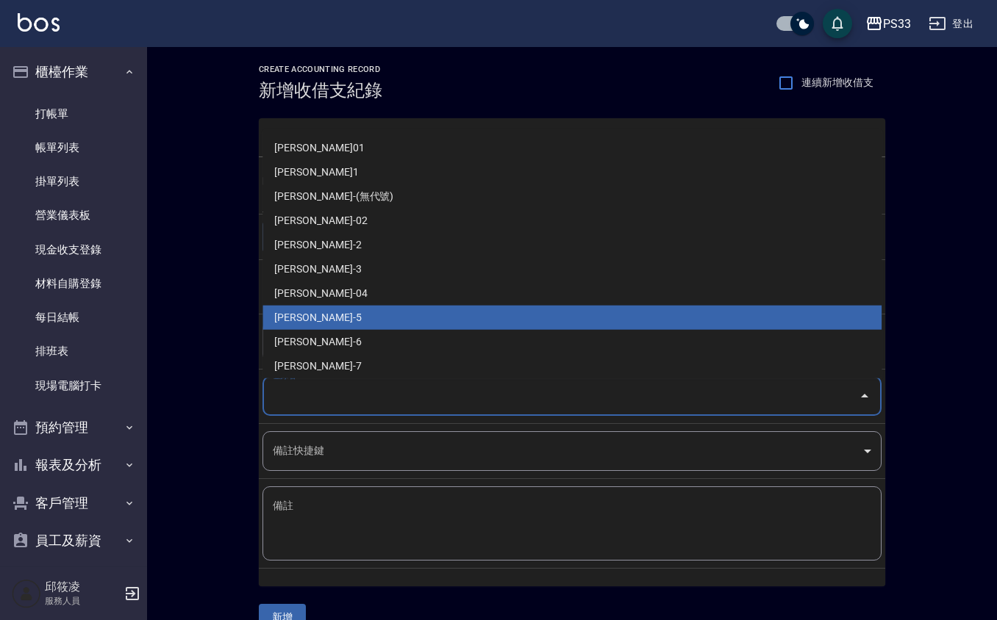
click at [319, 318] on li "[PERSON_NAME]-5" at bounding box center [571, 318] width 619 height 24
type input "[PERSON_NAME]-5"
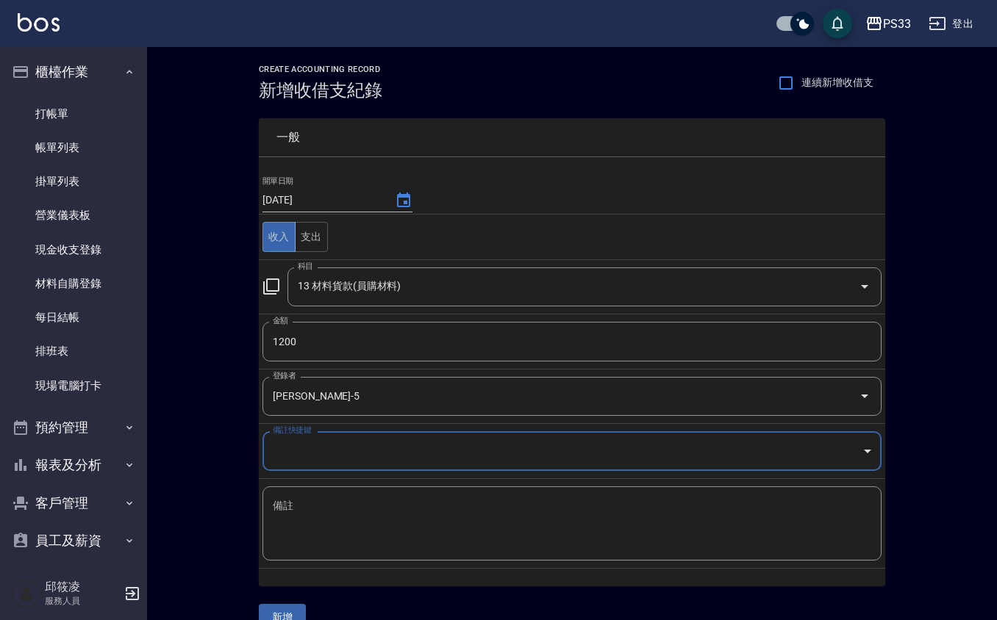
click at [354, 523] on textarea "備註" at bounding box center [572, 524] width 598 height 50
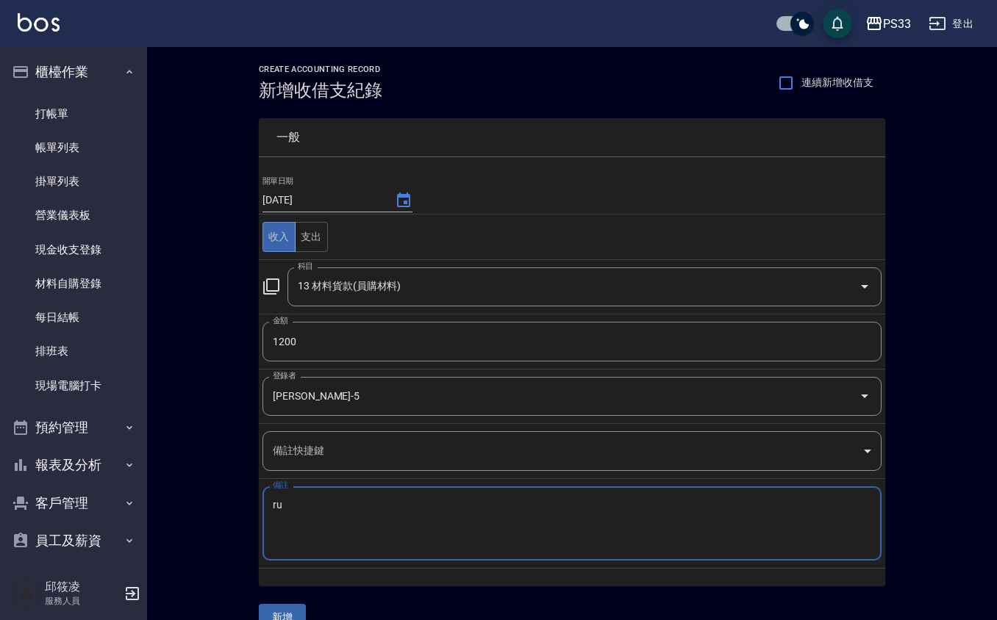
type textarea "r"
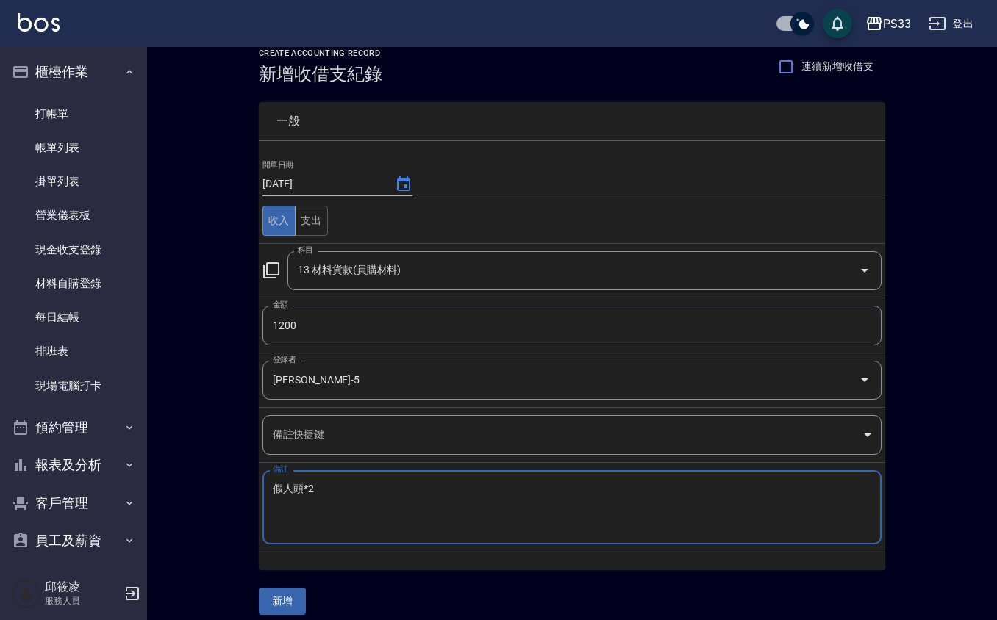
scroll to position [30, 0]
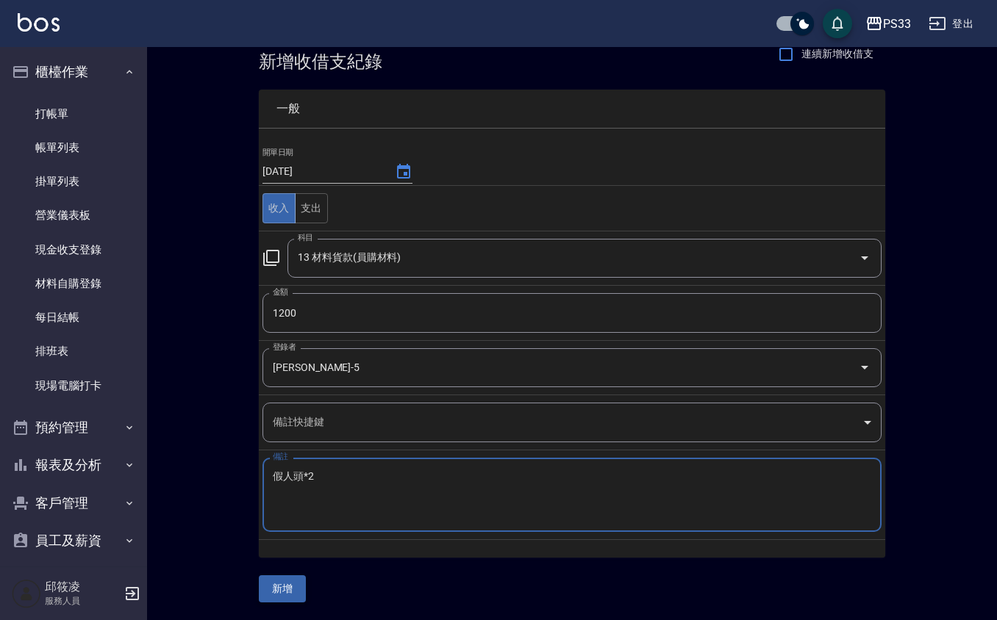
type textarea "假人頭*2"
click at [294, 580] on button "新增" at bounding box center [282, 588] width 47 height 27
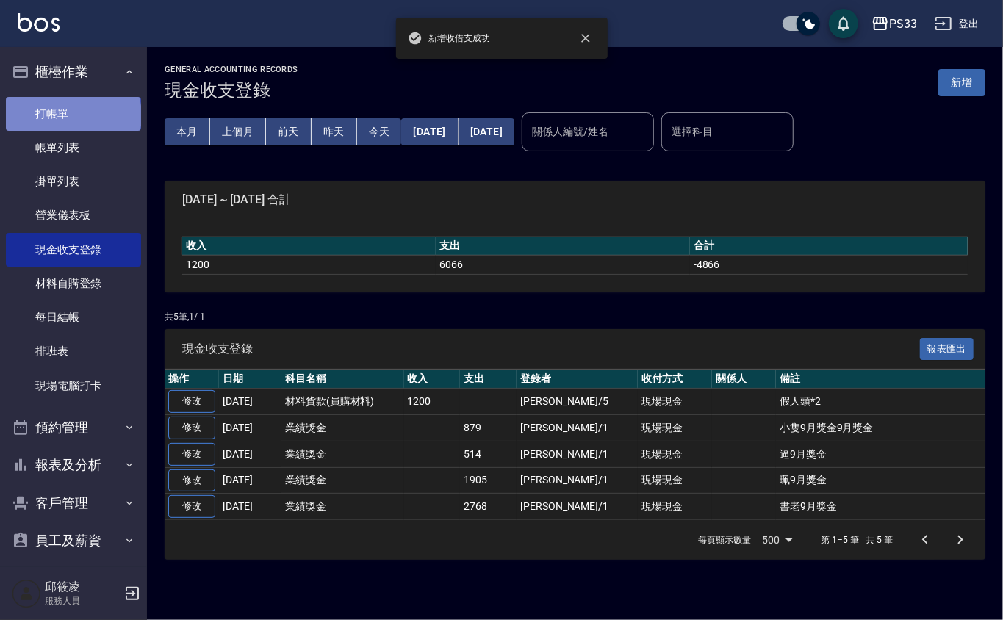
click at [72, 115] on link "打帳單" at bounding box center [73, 114] width 135 height 34
